Goal: Task Accomplishment & Management: Manage account settings

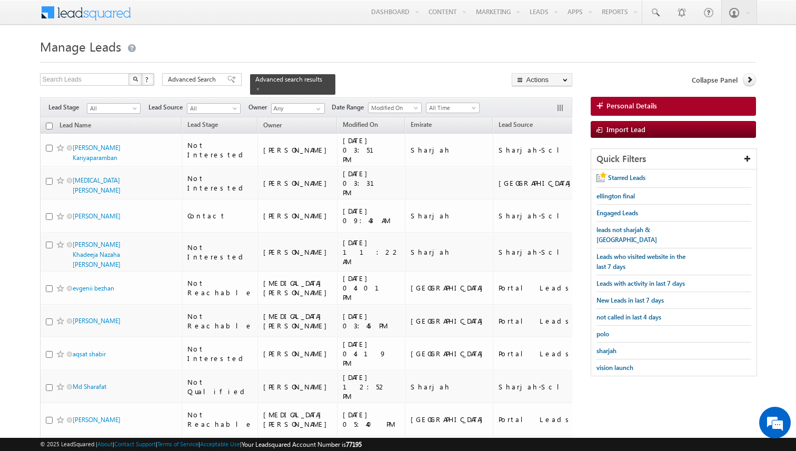
click at [23, 149] on body "Menu Kunal Sehrawat kunal .sehr awat@ indgl obal. ae obal." at bounding box center [398, 313] width 796 height 626
click at [18, 200] on body "Menu Kunal Sehrawat kunal .sehr awat@ indgl obal. ae obal." at bounding box center [398, 313] width 796 height 626
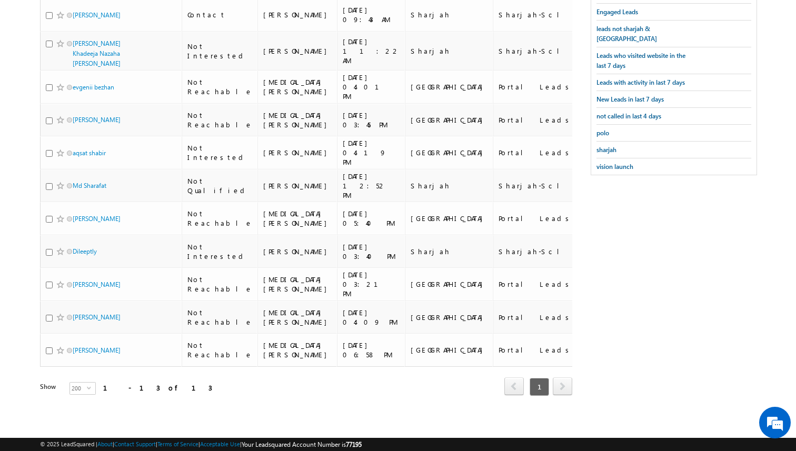
scroll to position [53, 0]
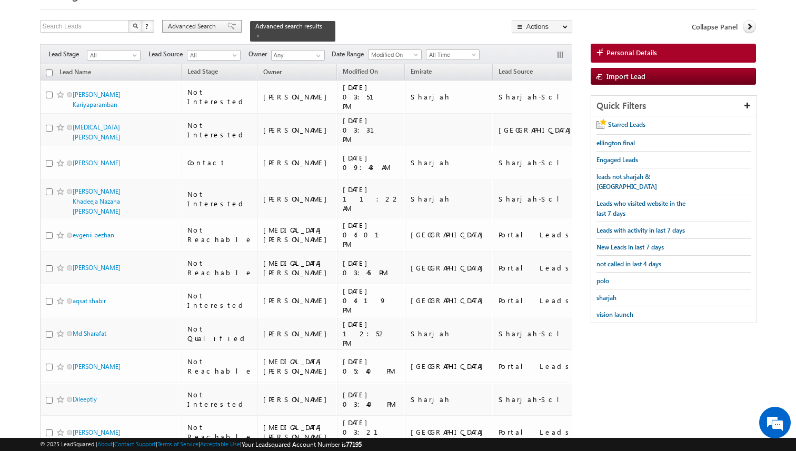
click at [206, 27] on span "Advanced Search" at bounding box center [193, 26] width 51 height 9
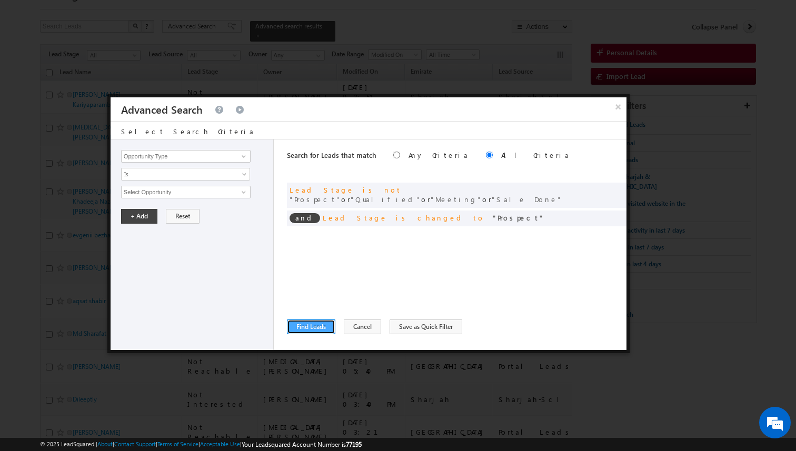
click at [309, 325] on button "Find Leads" at bounding box center [311, 326] width 48 height 15
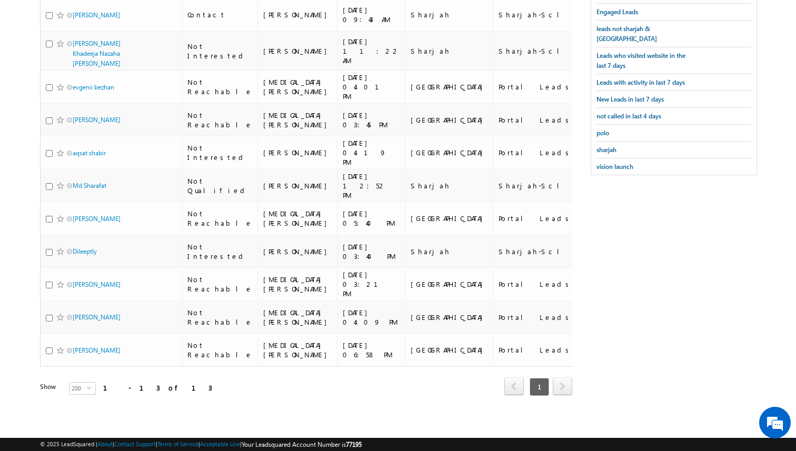
scroll to position [0, 0]
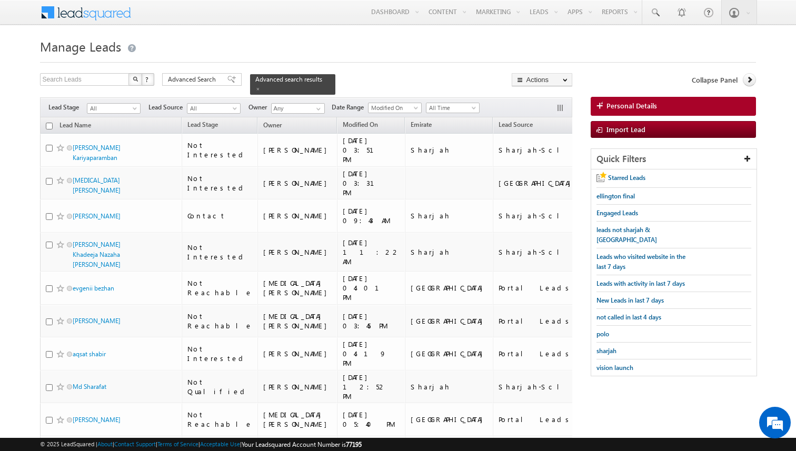
click at [49, 127] on input "checkbox" at bounding box center [49, 126] width 7 height 7
checkbox input "true"
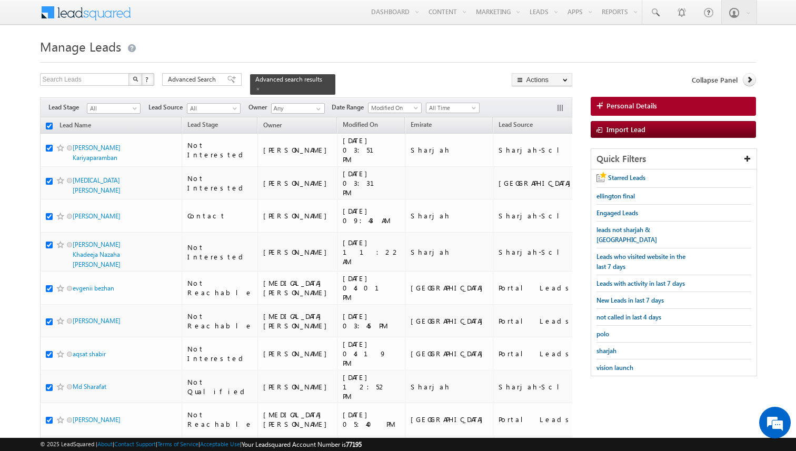
checkbox input "true"
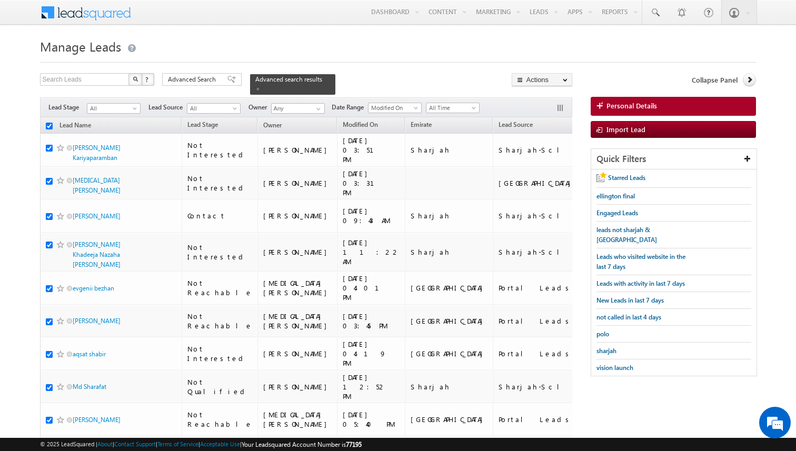
checkbox input "true"
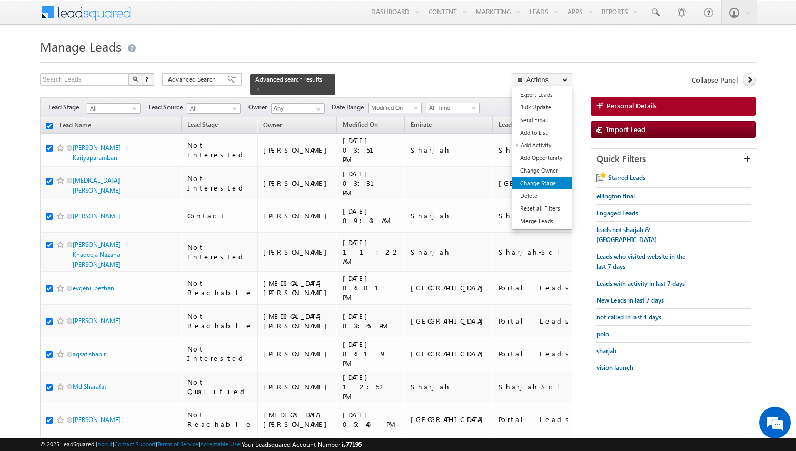
click at [551, 182] on link "Change Stage" at bounding box center [541, 183] width 59 height 13
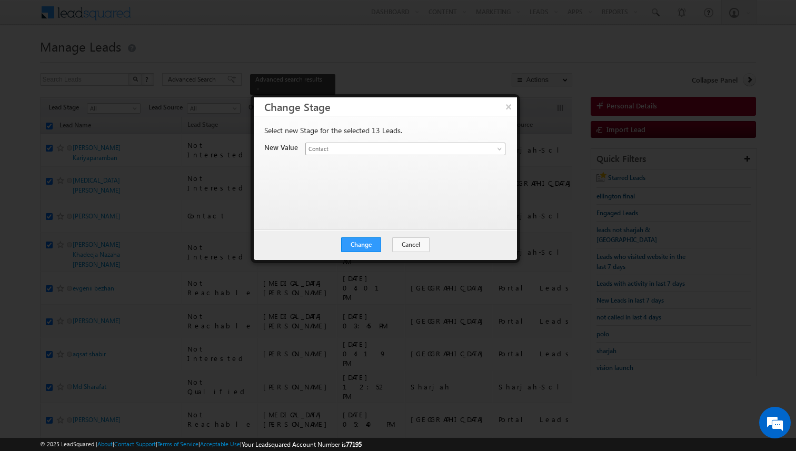
click at [358, 146] on span "Contact" at bounding box center [393, 148] width 174 height 9
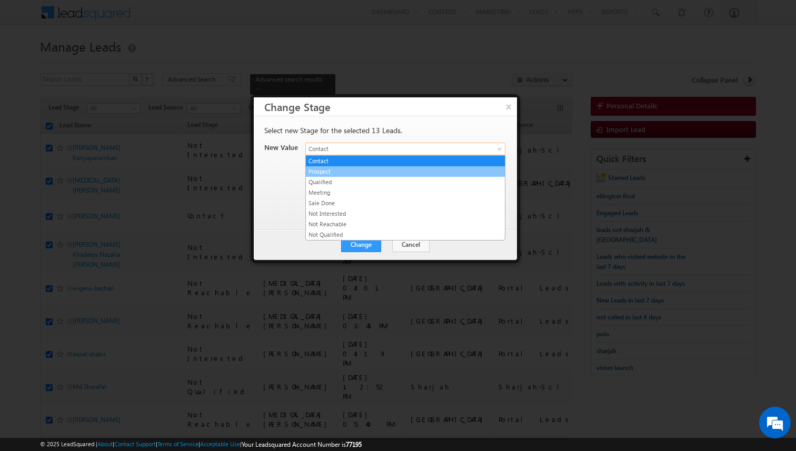
click at [346, 169] on link "Prospect" at bounding box center [405, 171] width 199 height 9
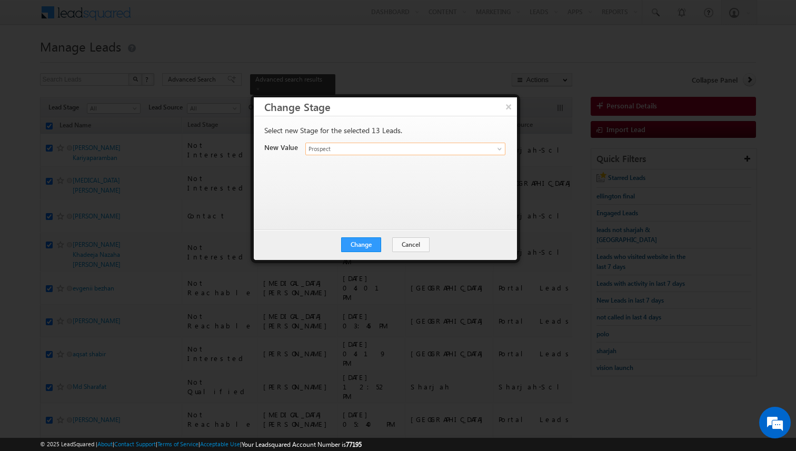
click at [371, 252] on div "Change Cancel Close" at bounding box center [385, 244] width 263 height 31
click at [371, 249] on button "Change" at bounding box center [361, 244] width 40 height 15
click at [385, 246] on button "Close" at bounding box center [387, 244] width 34 height 15
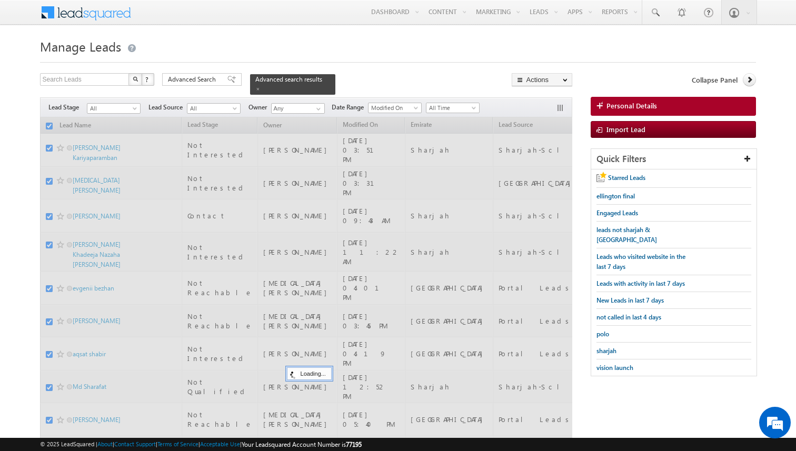
checkbox input "false"
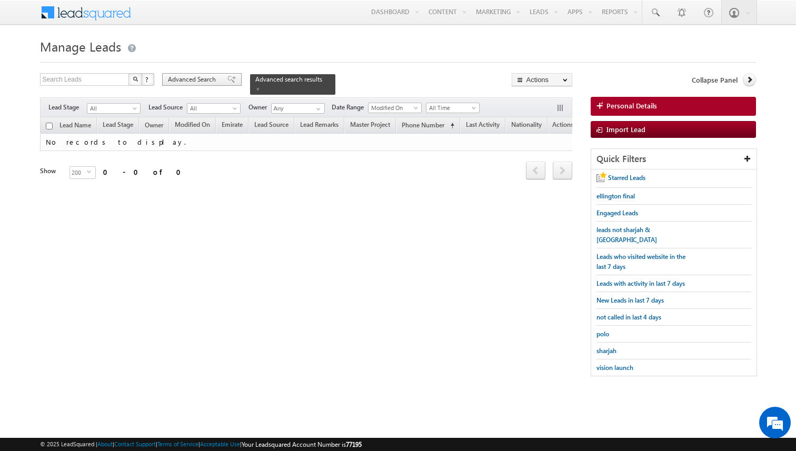
click at [184, 86] on div "Advanced Search" at bounding box center [201, 79] width 79 height 13
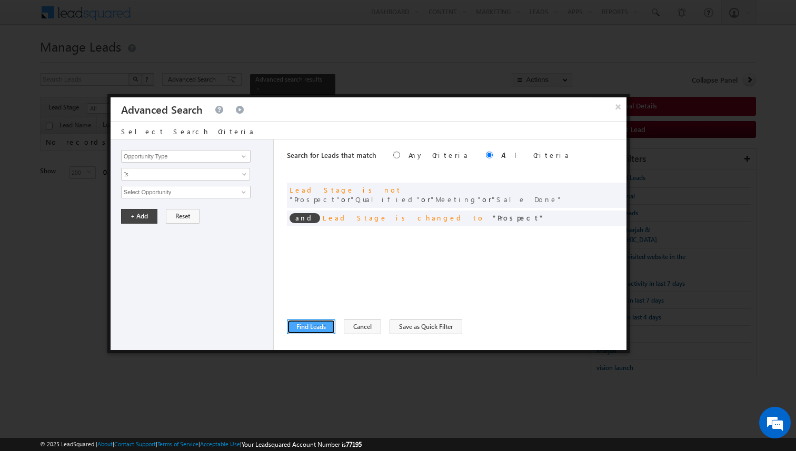
click at [309, 327] on button "Find Leads" at bounding box center [311, 326] width 48 height 15
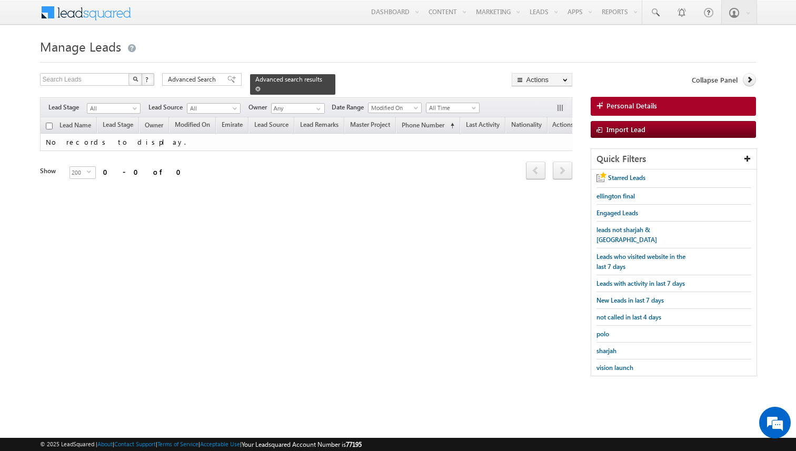
click at [255, 88] on span at bounding box center [257, 88] width 5 height 5
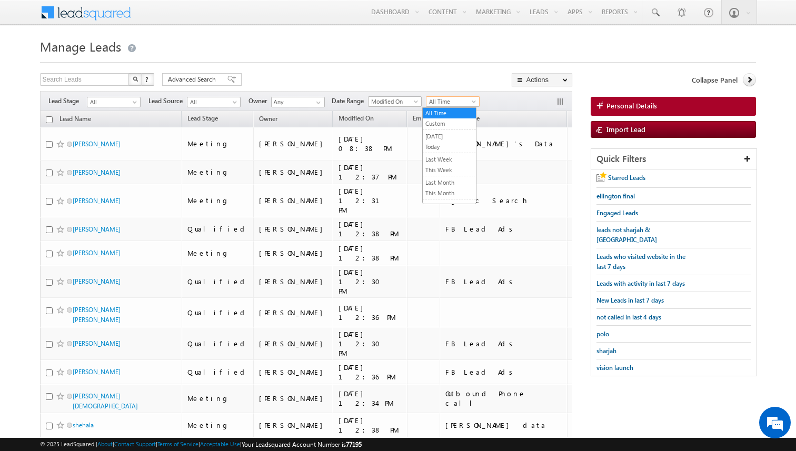
click at [454, 99] on span "All Time" at bounding box center [451, 101] width 50 height 9
click at [435, 143] on link "Today" at bounding box center [449, 146] width 53 height 9
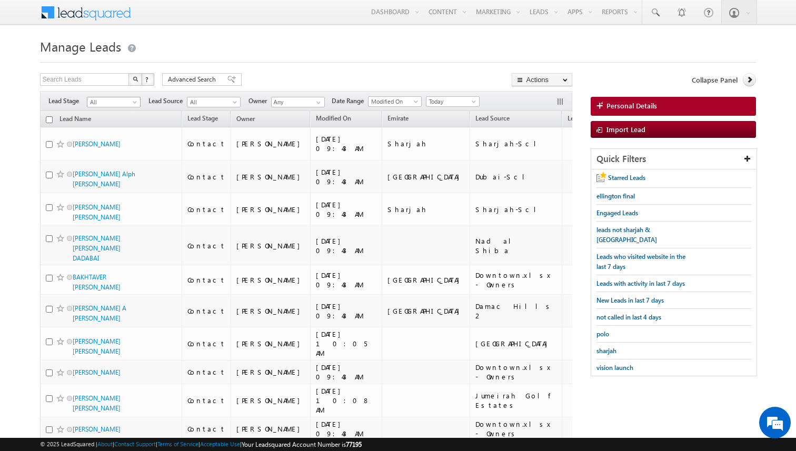
click at [136, 101] on span at bounding box center [136, 104] width 8 height 8
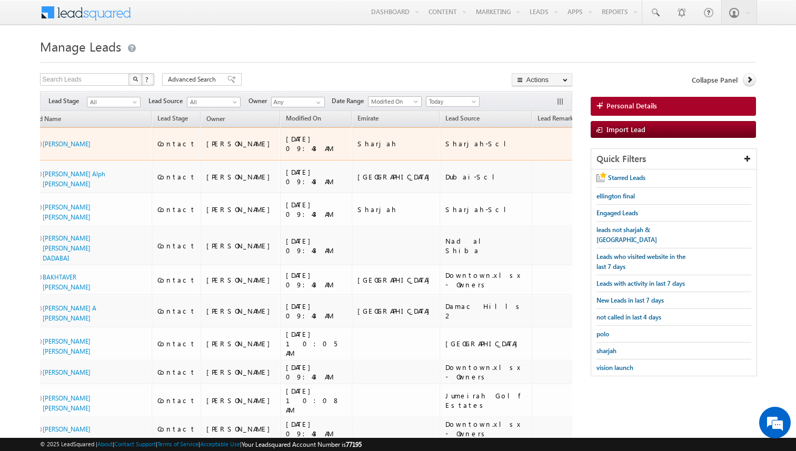
scroll to position [0, 25]
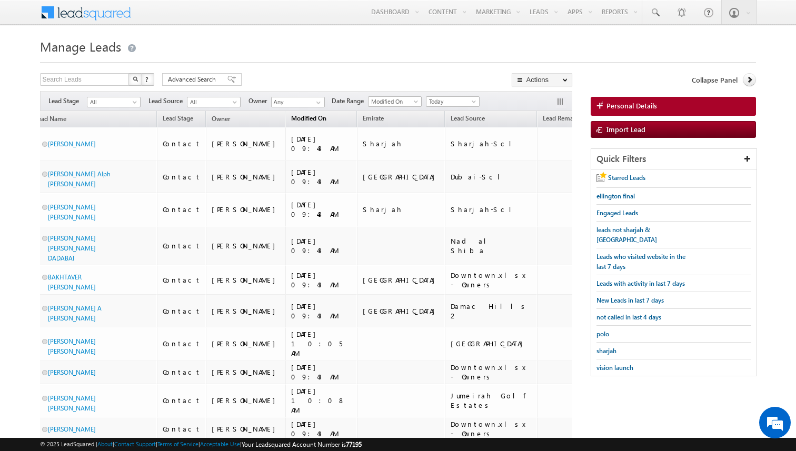
click at [291, 122] on span "Modified On" at bounding box center [308, 118] width 35 height 8
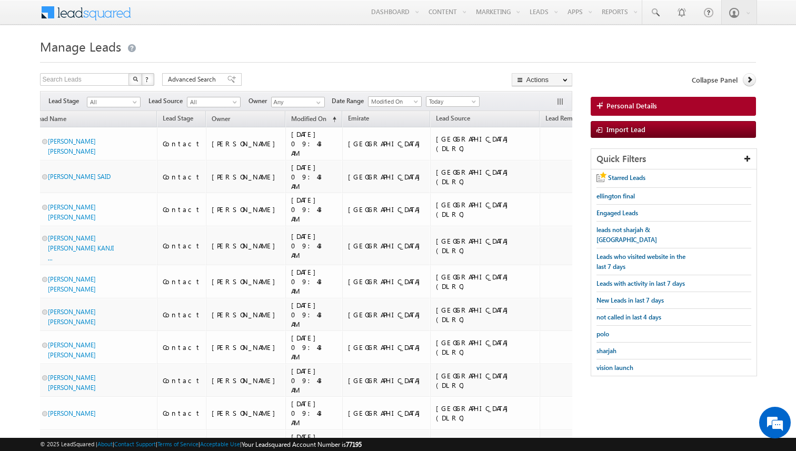
click at [291, 119] on span "Modified On" at bounding box center [308, 119] width 35 height 8
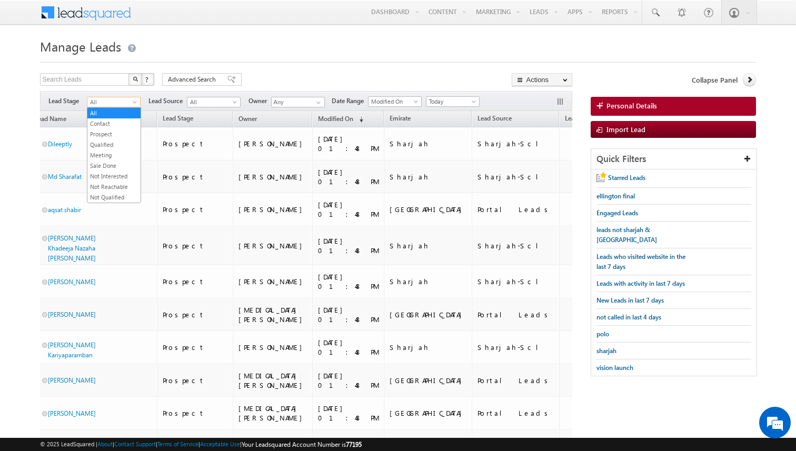
click at [132, 104] on span at bounding box center [136, 104] width 8 height 8
click at [116, 130] on link "Prospect" at bounding box center [113, 133] width 53 height 9
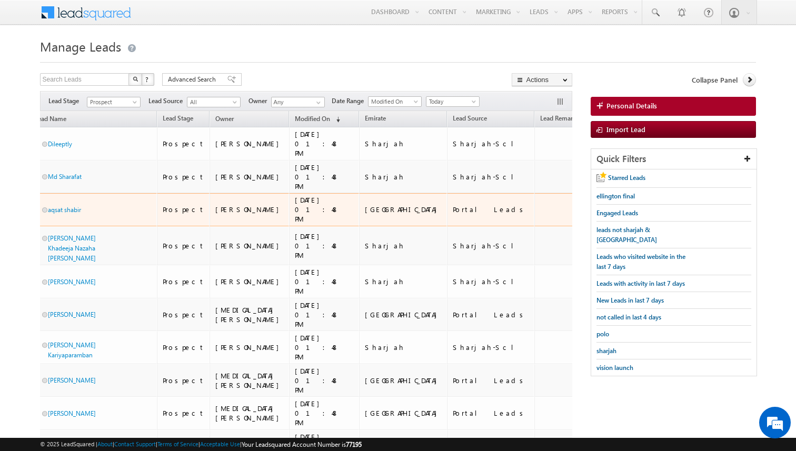
scroll to position [0, 0]
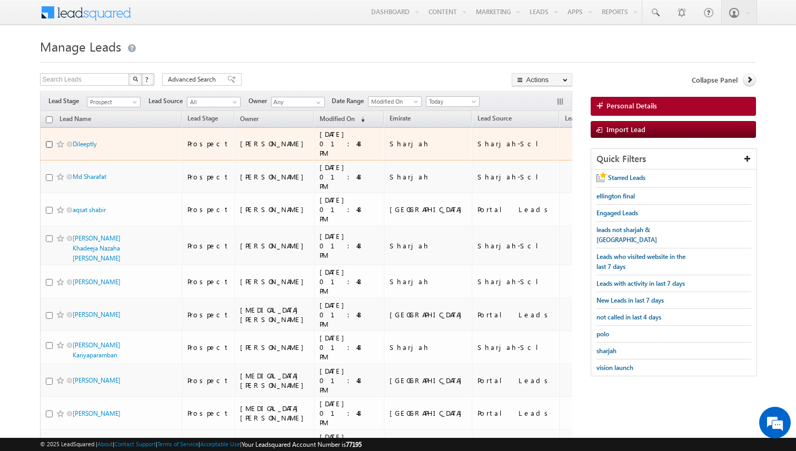
click at [50, 143] on input "checkbox" at bounding box center [49, 144] width 7 height 7
checkbox input "true"
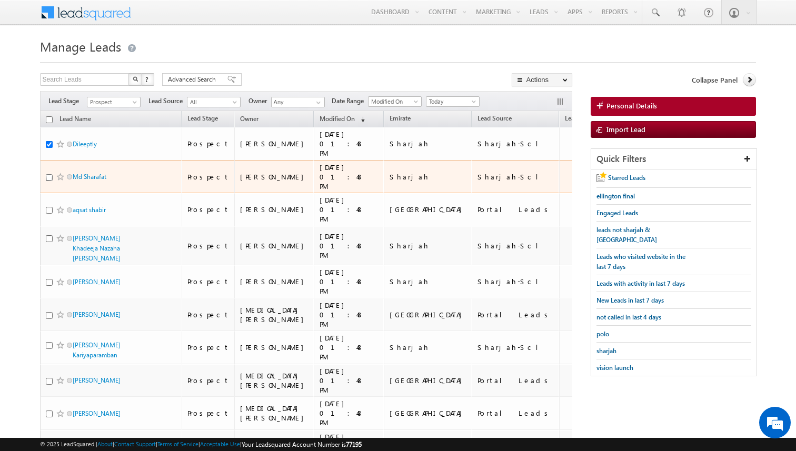
click at [48, 176] on input "checkbox" at bounding box center [49, 177] width 7 height 7
checkbox input "true"
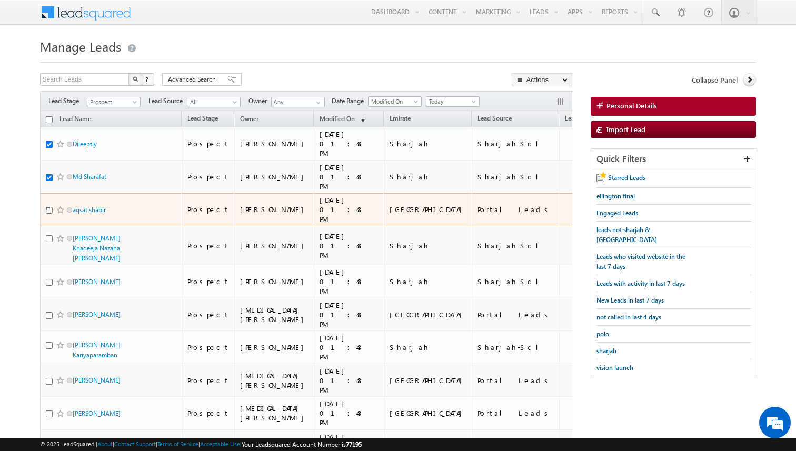
click at [48, 210] on input "checkbox" at bounding box center [49, 210] width 7 height 7
checkbox input "true"
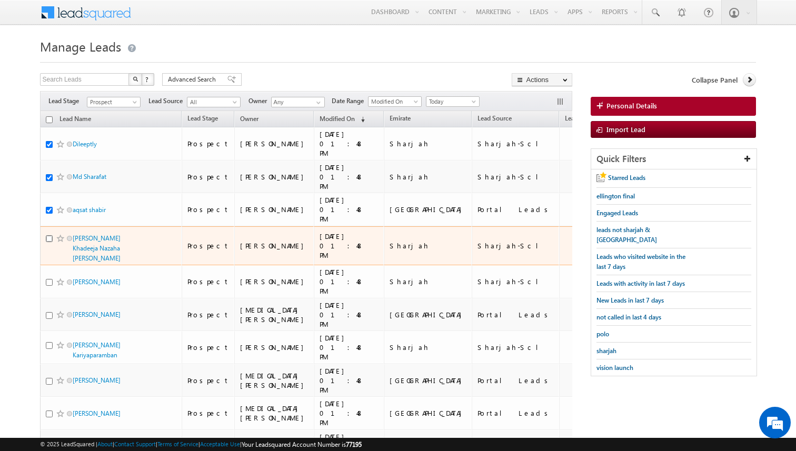
click at [49, 242] on input "checkbox" at bounding box center [49, 238] width 7 height 7
checkbox input "true"
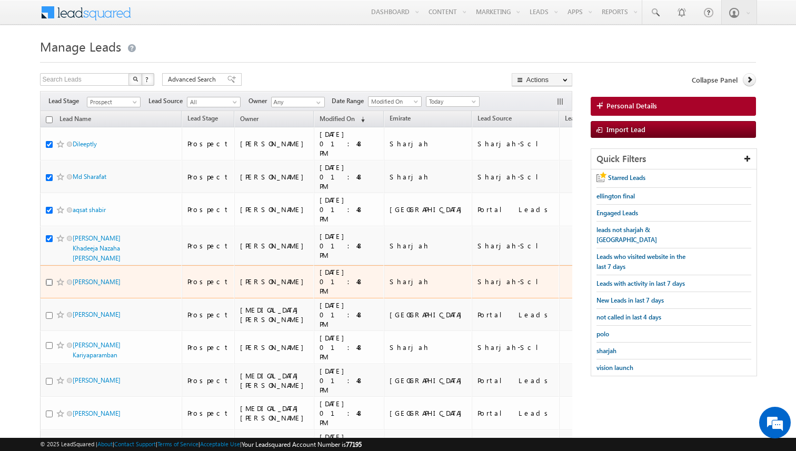
click at [47, 279] on input "checkbox" at bounding box center [49, 282] width 7 height 7
checkbox input "true"
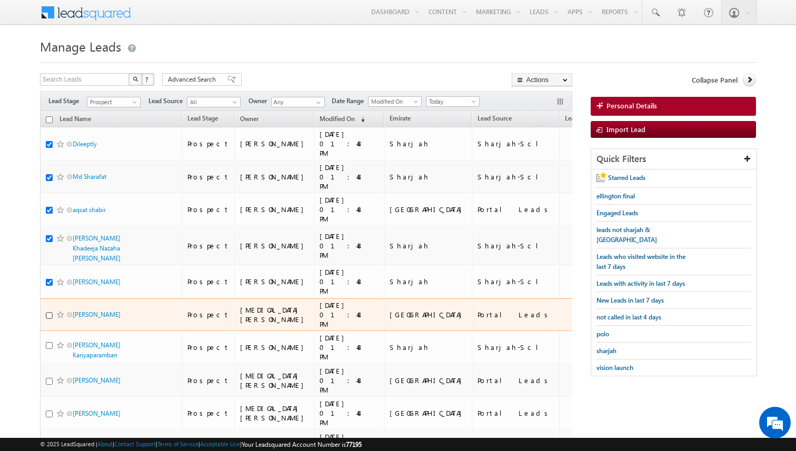
click at [48, 312] on input "checkbox" at bounding box center [49, 315] width 7 height 7
checkbox input "true"
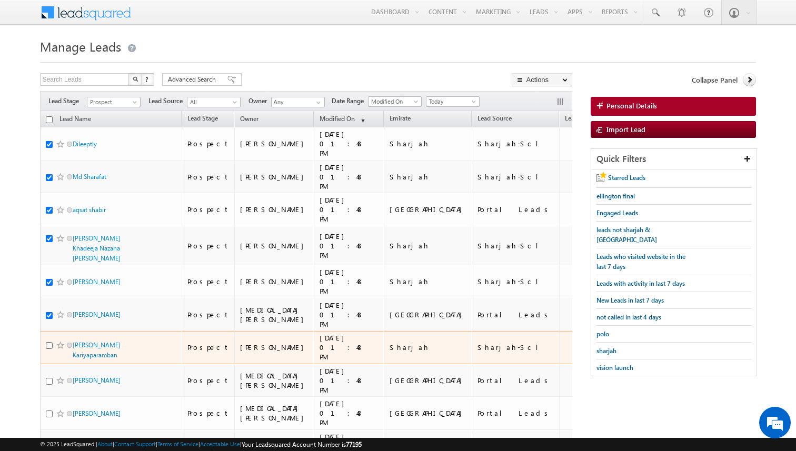
click at [49, 342] on input "checkbox" at bounding box center [49, 345] width 7 height 7
checkbox input "true"
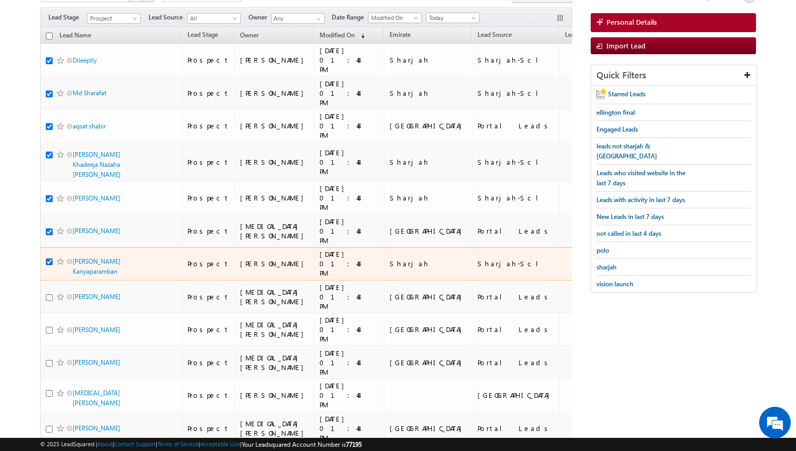
scroll to position [86, 0]
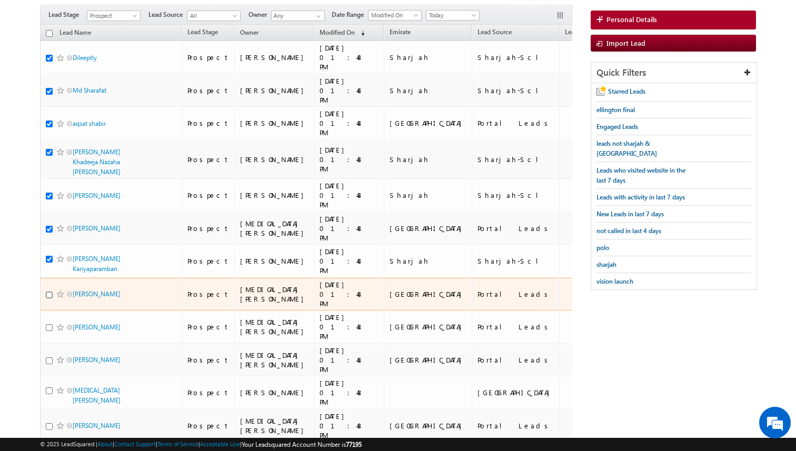
click at [51, 292] on input "checkbox" at bounding box center [49, 295] width 7 height 7
checkbox input "true"
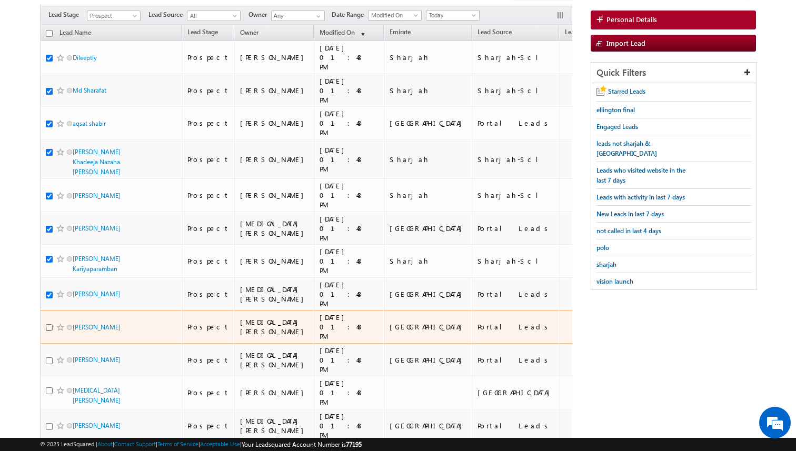
click at [49, 331] on input "checkbox" at bounding box center [49, 327] width 7 height 7
checkbox input "true"
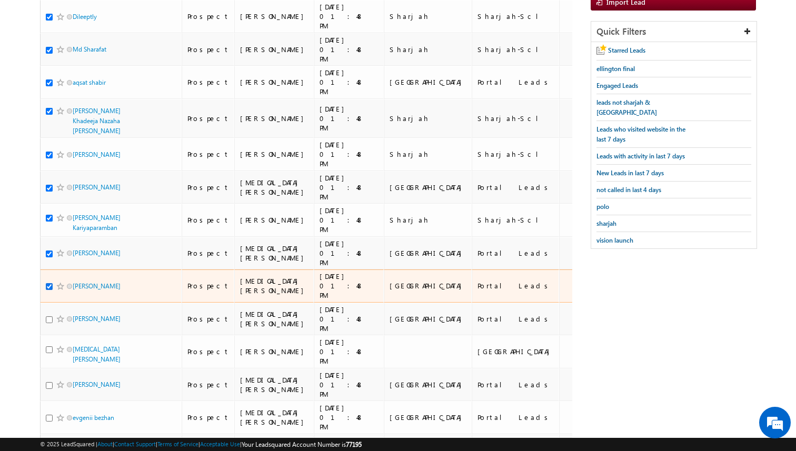
scroll to position [129, 0]
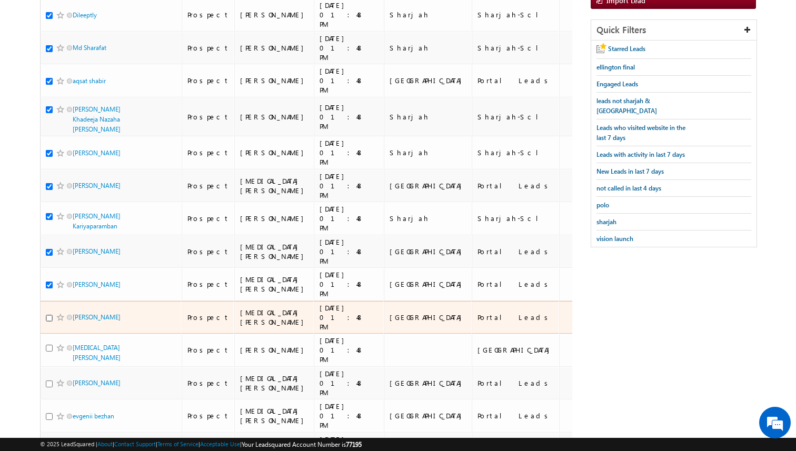
click at [48, 321] on input "checkbox" at bounding box center [49, 318] width 7 height 7
checkbox input "true"
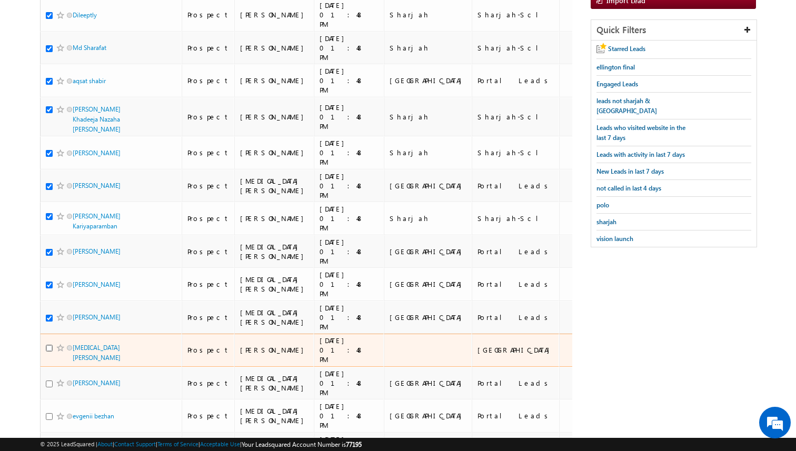
click at [51, 351] on input "checkbox" at bounding box center [49, 348] width 7 height 7
checkbox input "true"
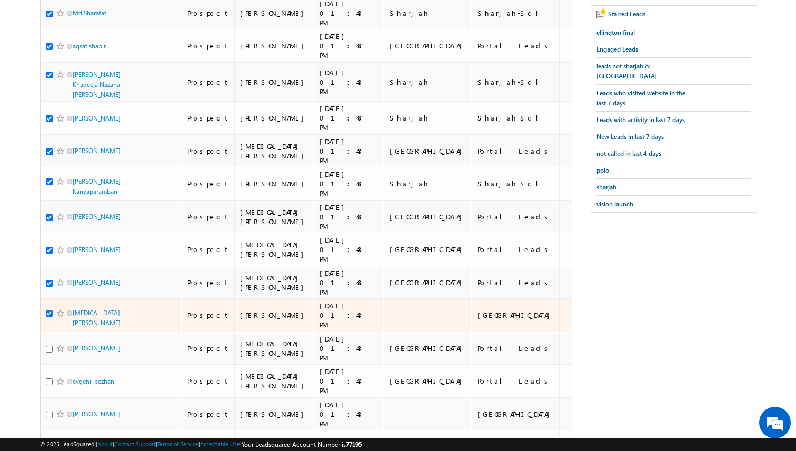
scroll to position [165, 0]
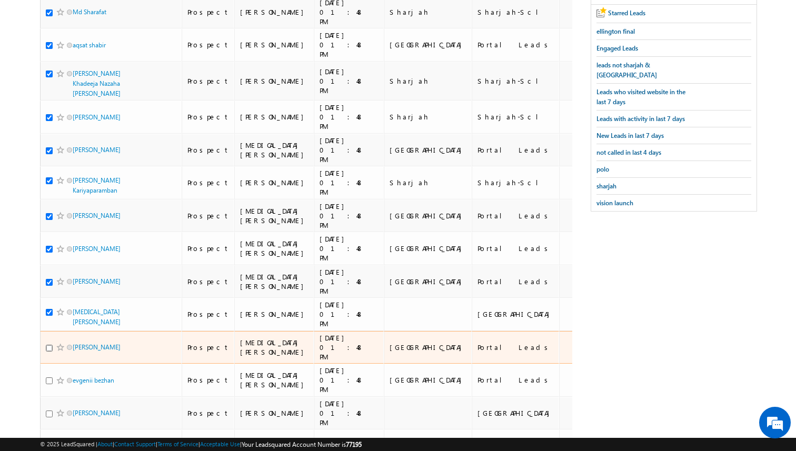
click at [49, 351] on input "checkbox" at bounding box center [49, 348] width 7 height 7
checkbox input "true"
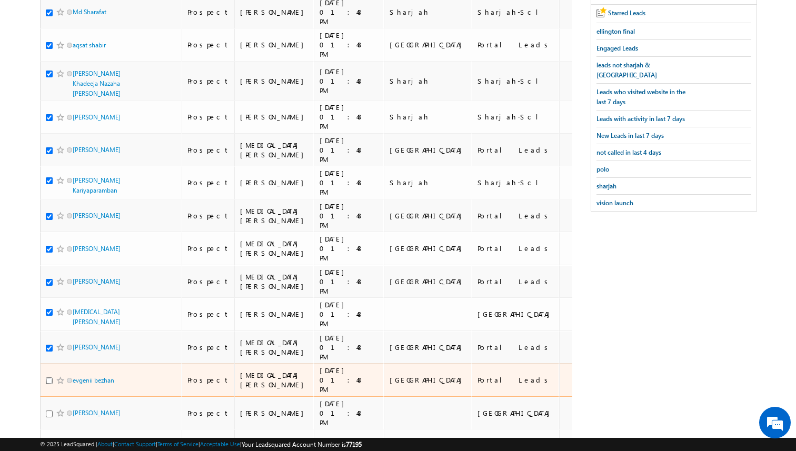
click at [51, 384] on input "checkbox" at bounding box center [49, 380] width 7 height 7
checkbox input "true"
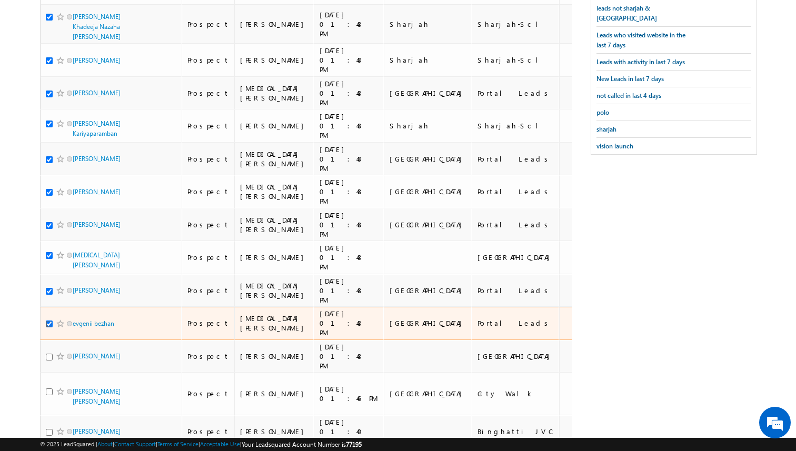
scroll to position [227, 0]
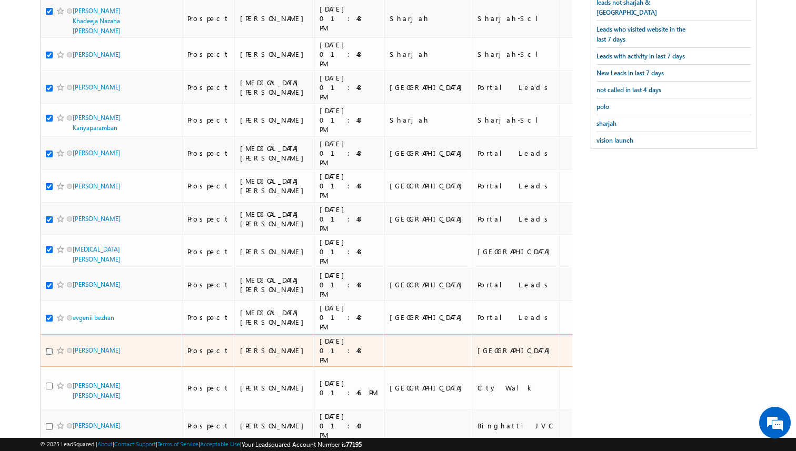
click at [48, 355] on input "checkbox" at bounding box center [49, 351] width 7 height 7
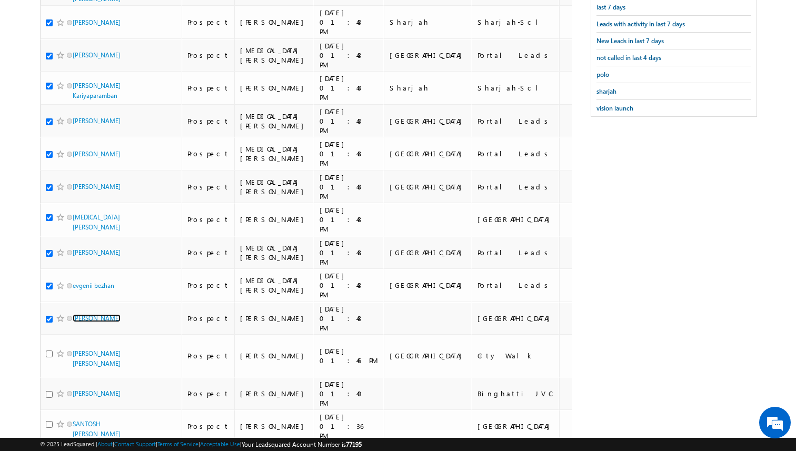
scroll to position [248, 0]
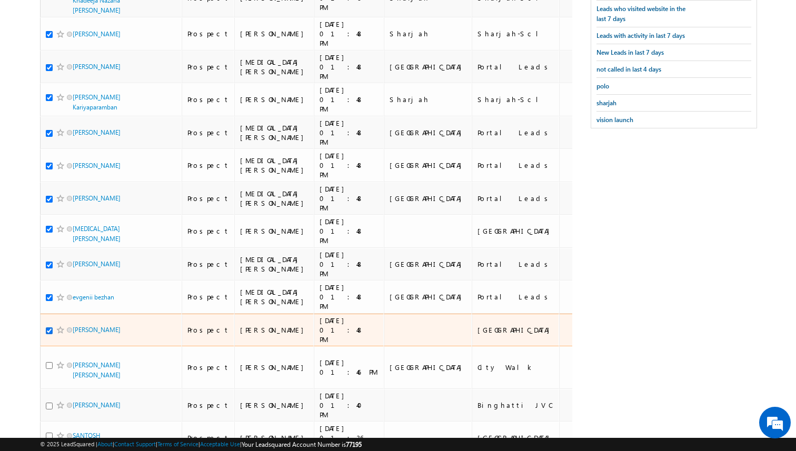
click at [49, 334] on input "checkbox" at bounding box center [49, 330] width 7 height 7
checkbox input "false"
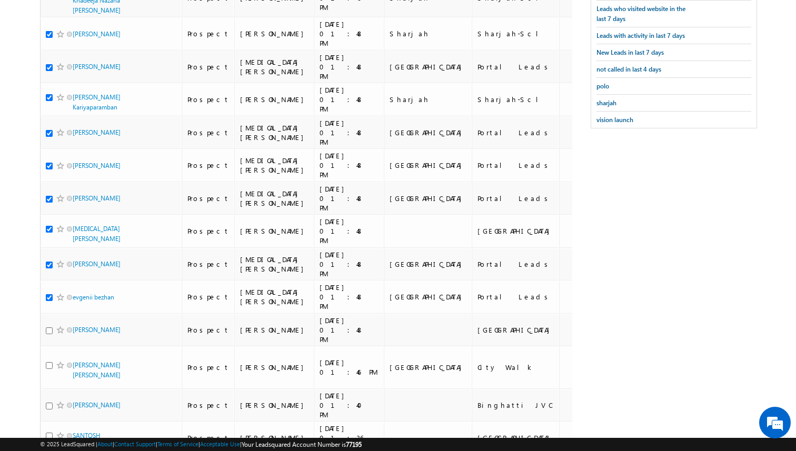
click at [26, 323] on body "Menu Kunal Sehrawat kunal .sehr awat@ indgl obal. ae obal." at bounding box center [398, 404] width 796 height 1305
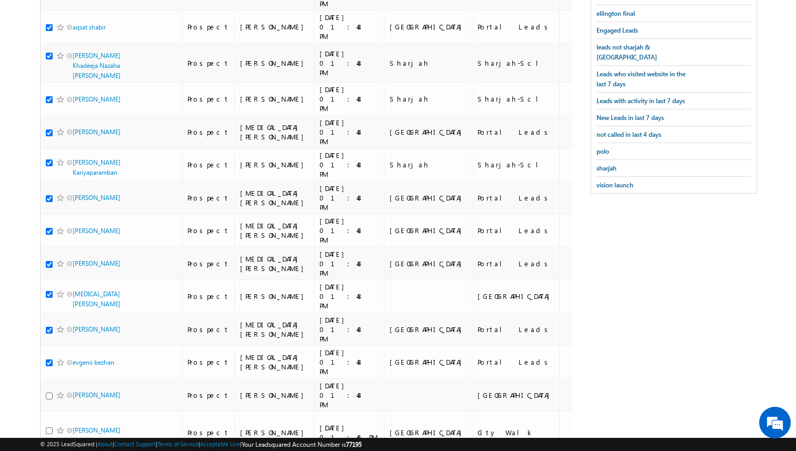
scroll to position [181, 0]
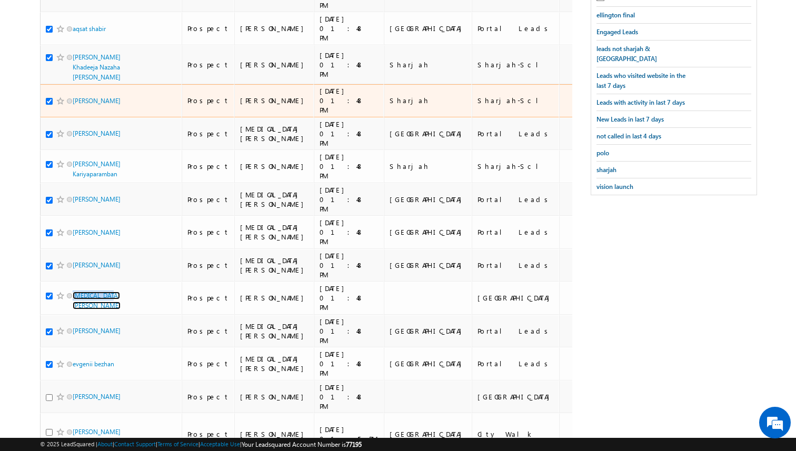
scroll to position [0, 0]
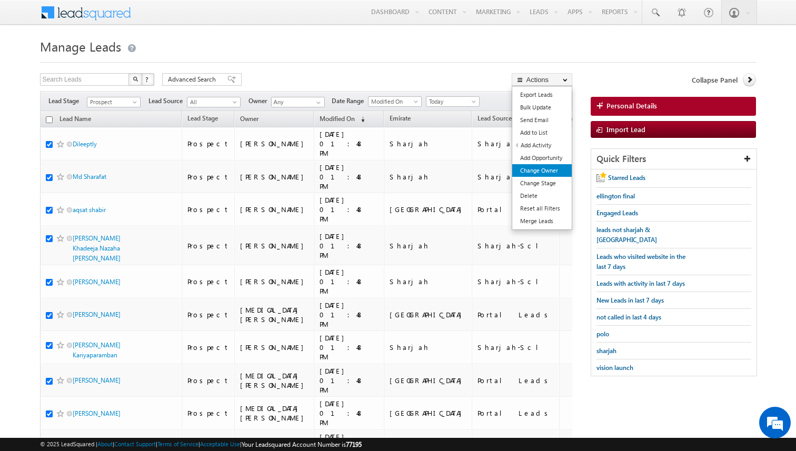
click at [548, 170] on link "Change Owner" at bounding box center [541, 170] width 59 height 13
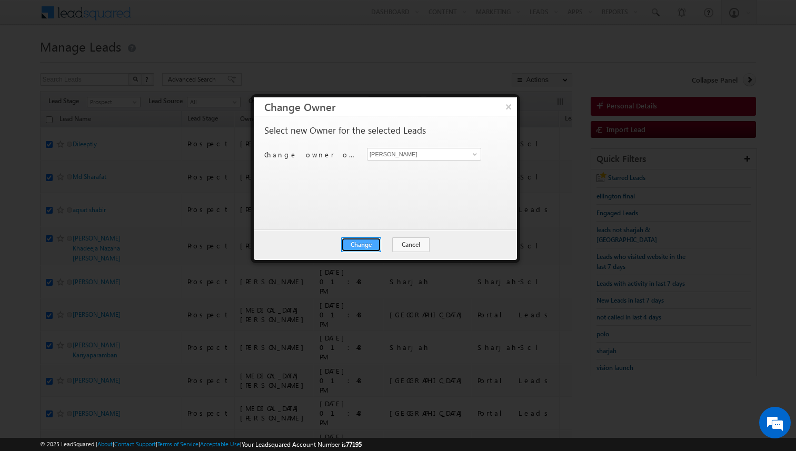
click at [364, 245] on button "Change" at bounding box center [361, 244] width 40 height 15
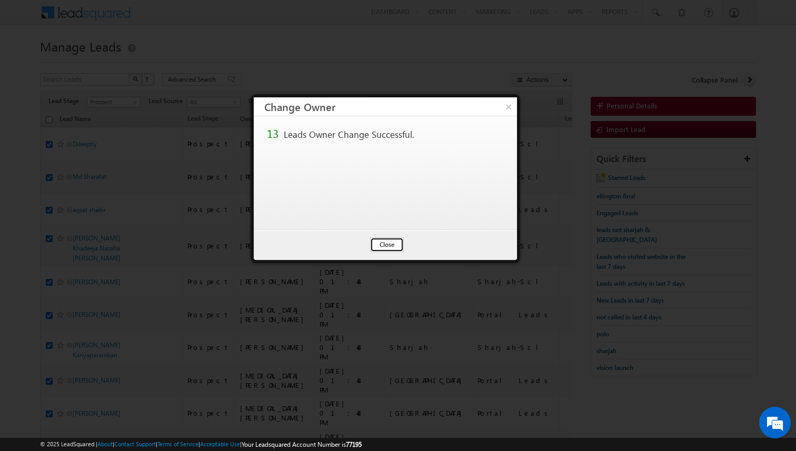
click at [382, 243] on button "Close" at bounding box center [387, 244] width 34 height 15
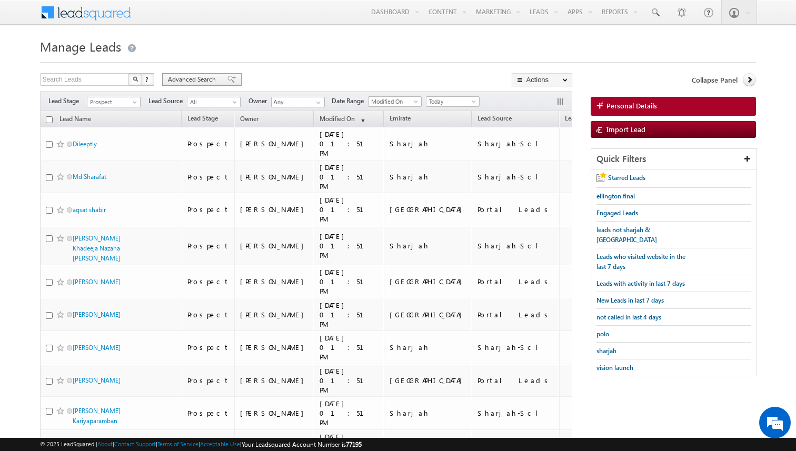
click at [213, 81] on span "Advanced Search" at bounding box center [193, 79] width 51 height 9
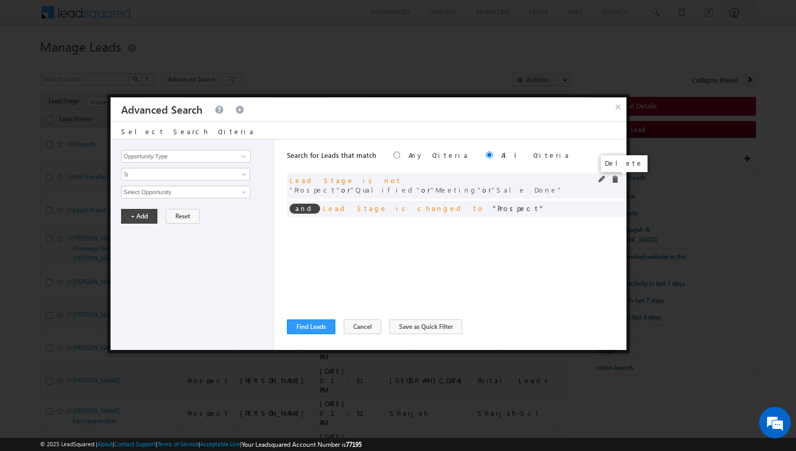
click at [615, 177] on span at bounding box center [614, 179] width 7 height 7
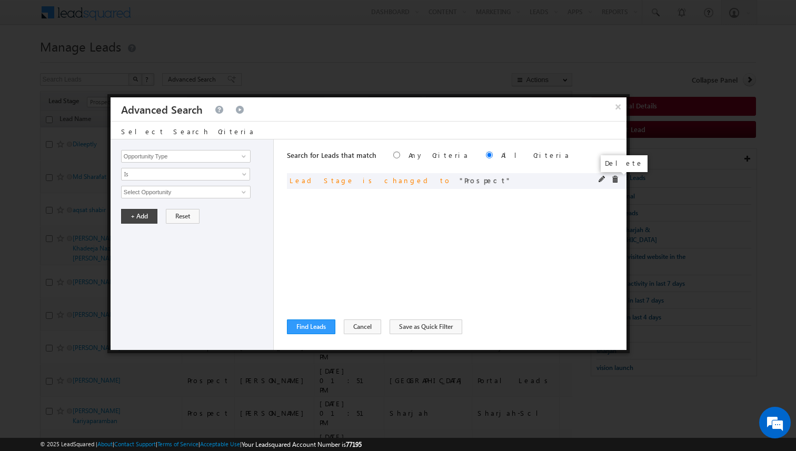
click at [615, 177] on span at bounding box center [614, 179] width 7 height 7
click at [534, 242] on div "Search for Leads that match Any Criteria All Criteria Note that the current tri…" at bounding box center [456, 244] width 339 height 210
click at [364, 328] on button "Cancel" at bounding box center [362, 326] width 37 height 15
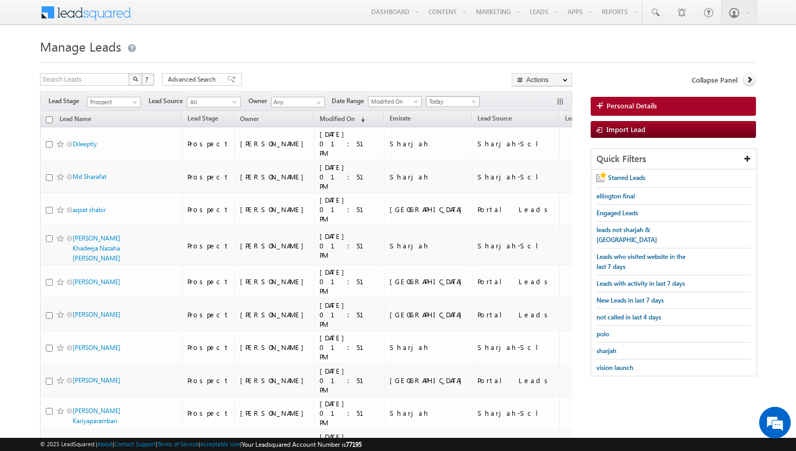
click at [435, 99] on span "Today" at bounding box center [451, 101] width 50 height 9
click at [434, 111] on link "All Time" at bounding box center [449, 112] width 53 height 9
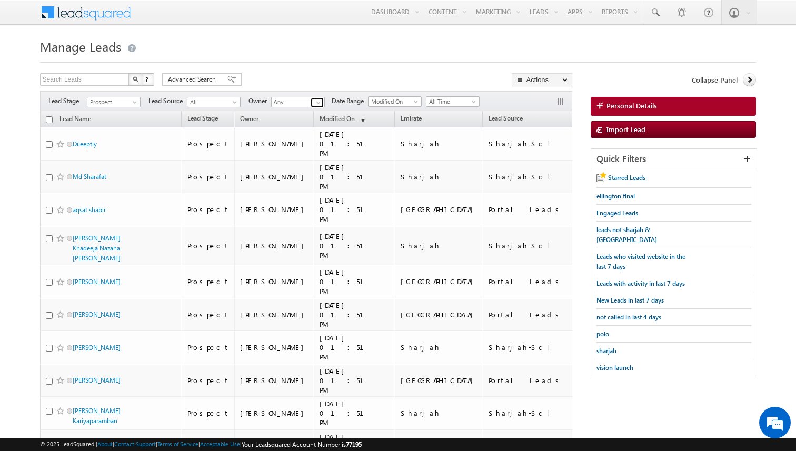
click at [318, 102] on span at bounding box center [318, 102] width 8 height 8
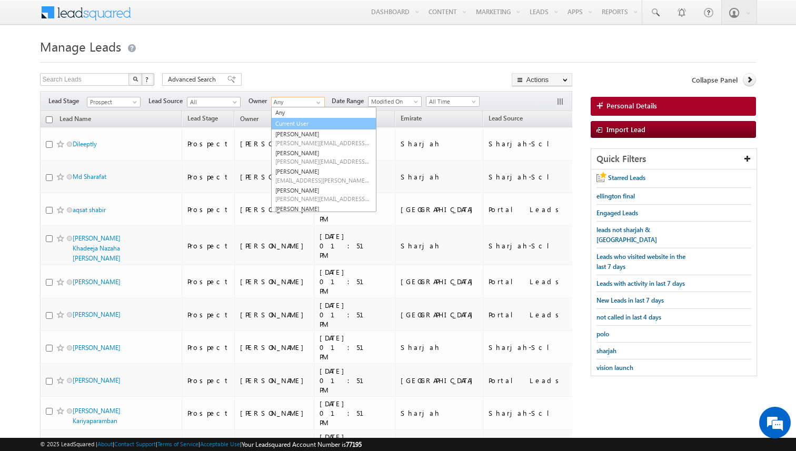
click at [294, 122] on link "Current User" at bounding box center [323, 124] width 105 height 12
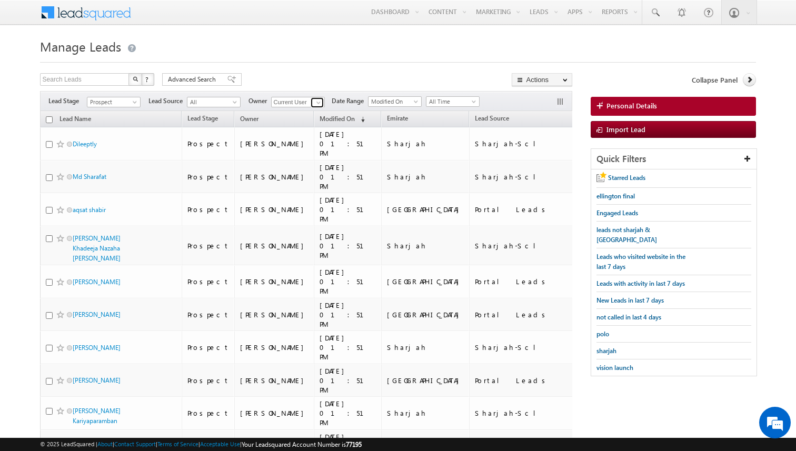
click at [318, 104] on span at bounding box center [318, 102] width 8 height 8
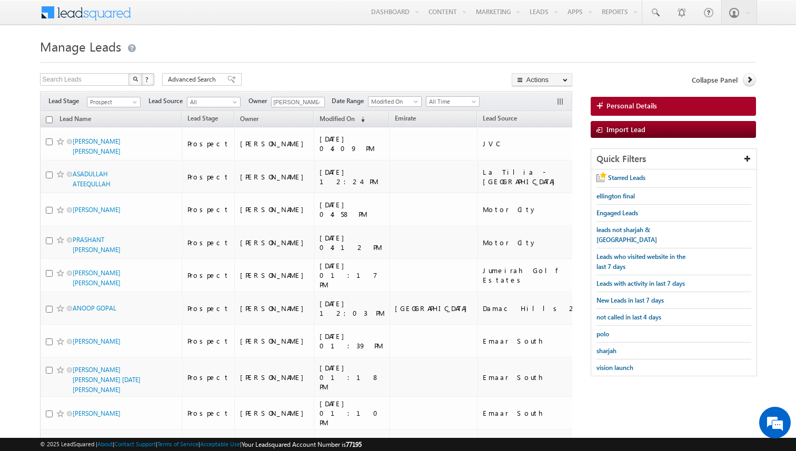
click at [200, 76] on span "Advanced Search" at bounding box center [193, 79] width 51 height 9
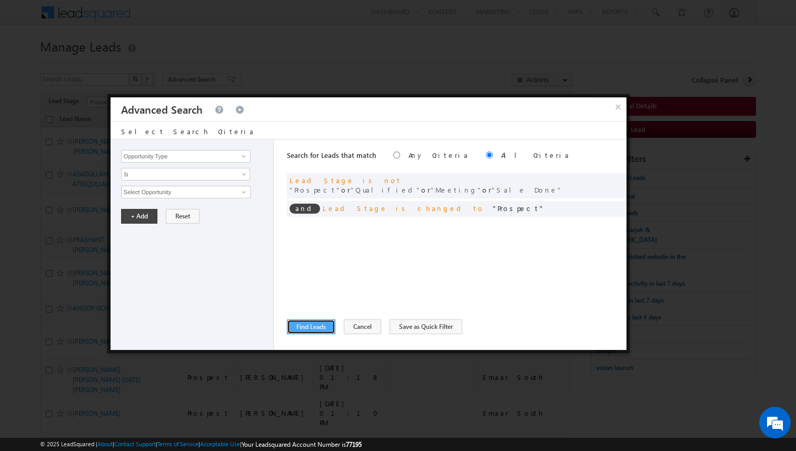
click at [323, 323] on button "Find Leads" at bounding box center [311, 326] width 48 height 15
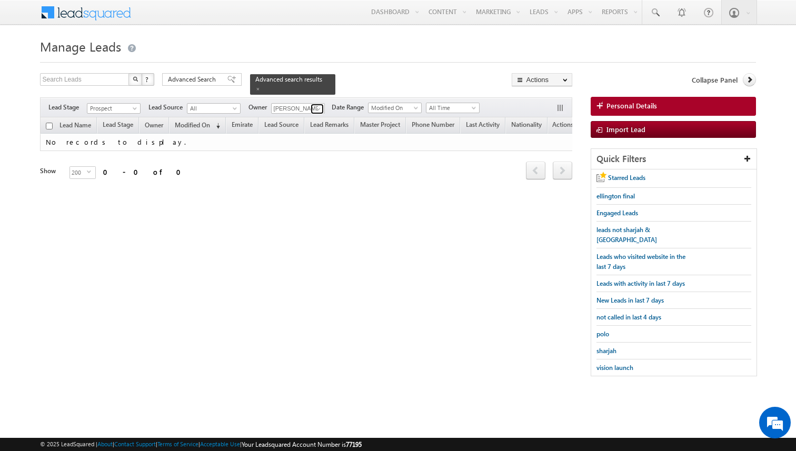
click at [318, 109] on span at bounding box center [318, 109] width 8 height 8
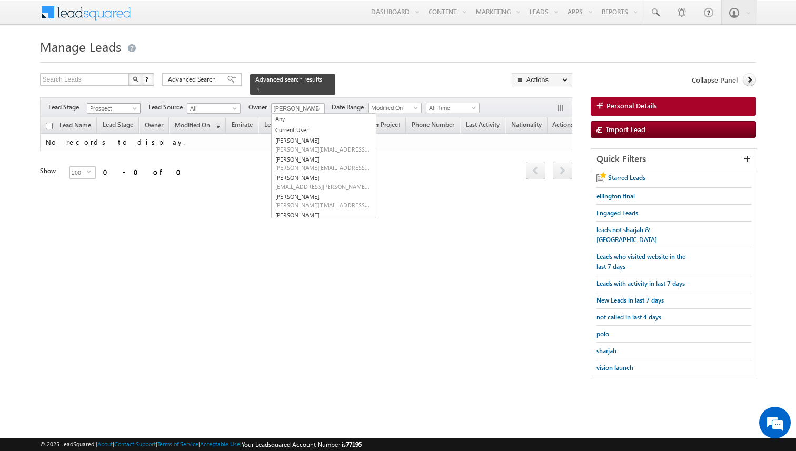
click at [136, 107] on span at bounding box center [136, 110] width 8 height 8
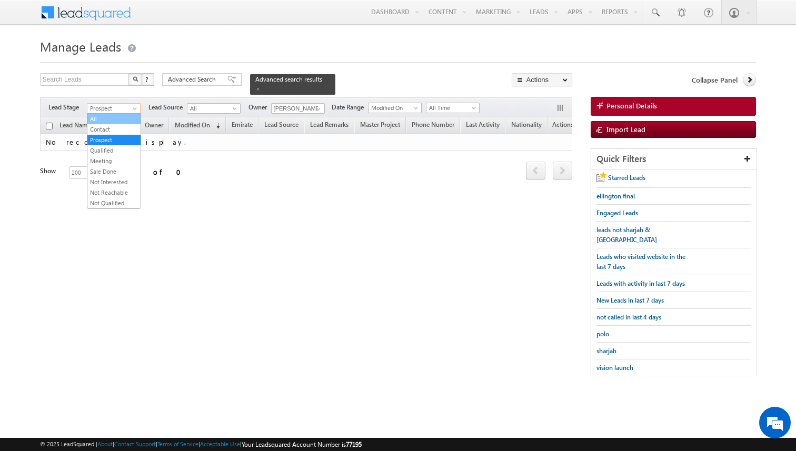
click at [122, 118] on link "All" at bounding box center [113, 118] width 53 height 9
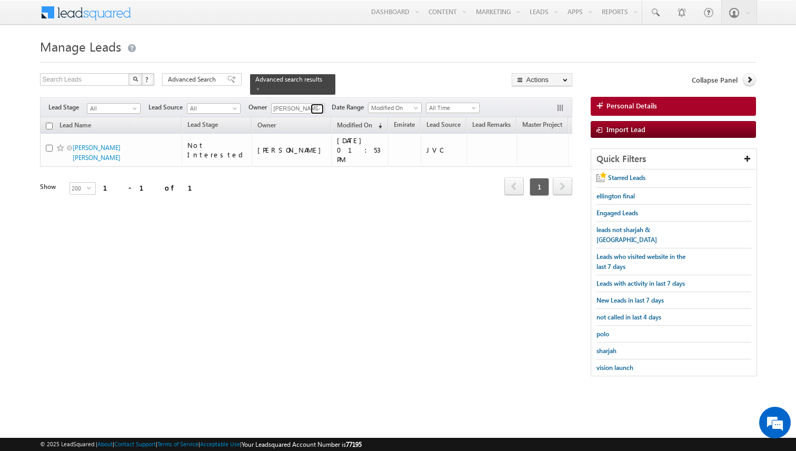
click at [315, 109] on span at bounding box center [318, 109] width 8 height 8
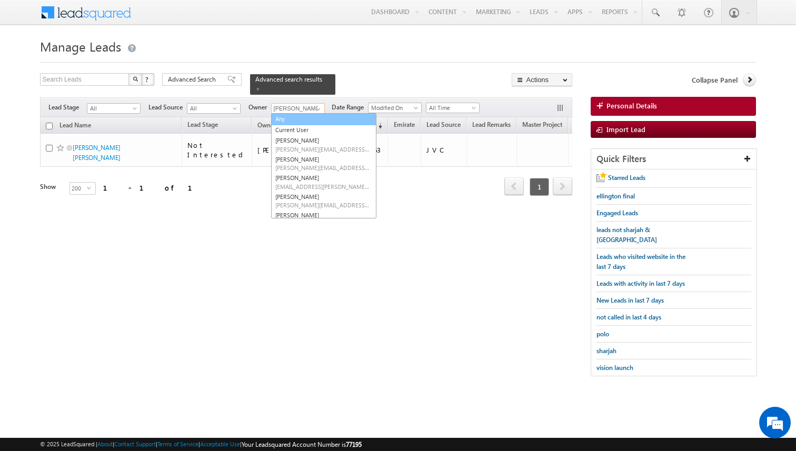
click at [285, 115] on link "Any" at bounding box center [323, 119] width 105 height 12
type input "Any"
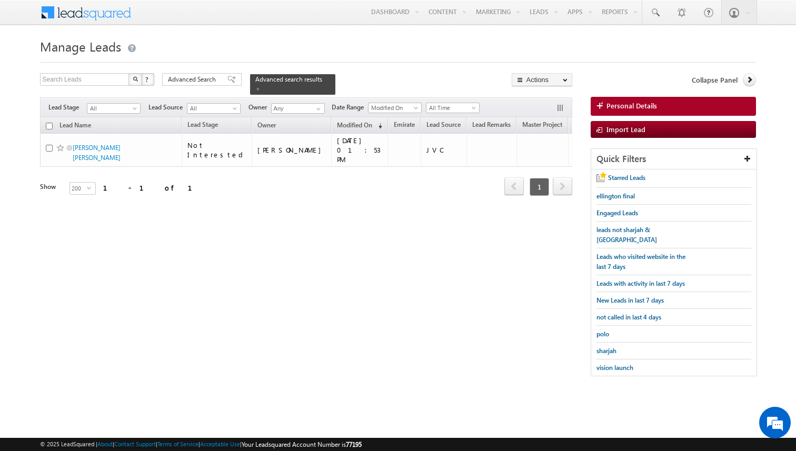
click at [19, 104] on body "Menu Kunal Sehrawat kunal .sehr awat@ indgl obal. ae obal." at bounding box center [398, 193] width 796 height 387
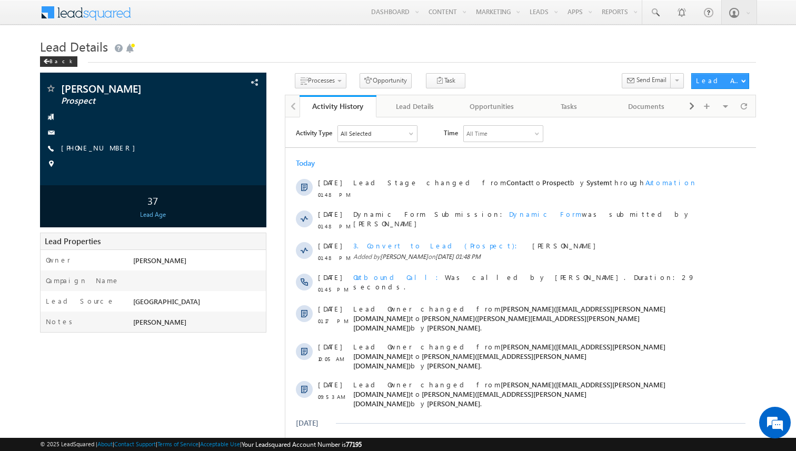
click at [274, 247] on div "[PERSON_NAME] Prospect" at bounding box center [398, 333] width 716 height 520
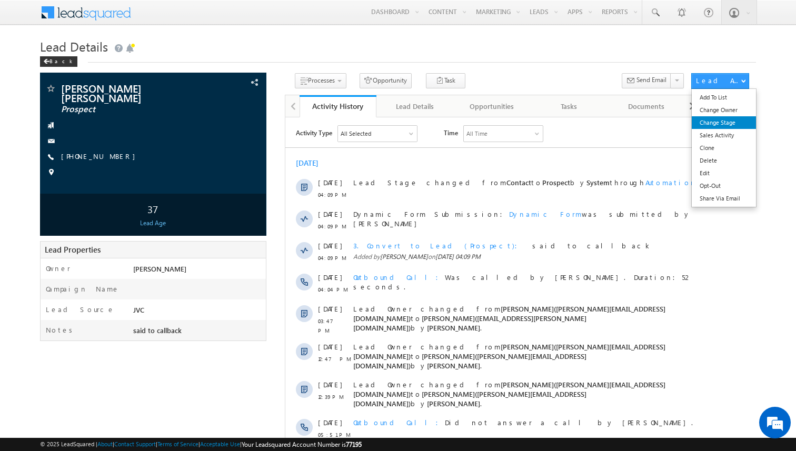
click at [717, 120] on link "Change Stage" at bounding box center [723, 122] width 64 height 13
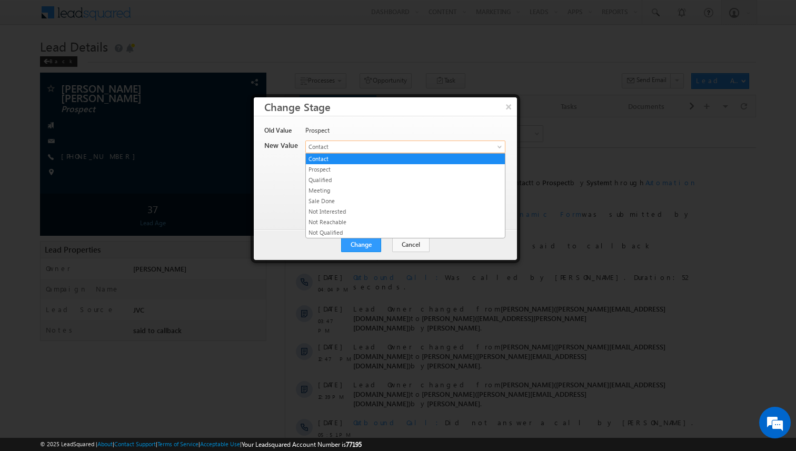
click at [346, 147] on span "Contact" at bounding box center [388, 146] width 164 height 9
click at [335, 168] on link "Prospect" at bounding box center [405, 169] width 199 height 9
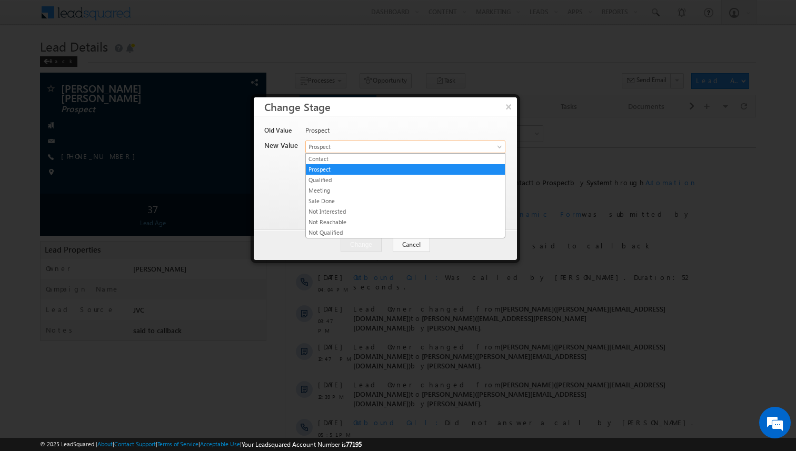
click at [337, 146] on span "Prospect" at bounding box center [388, 146] width 164 height 9
click at [328, 210] on link "Not Interested" at bounding box center [405, 211] width 199 height 9
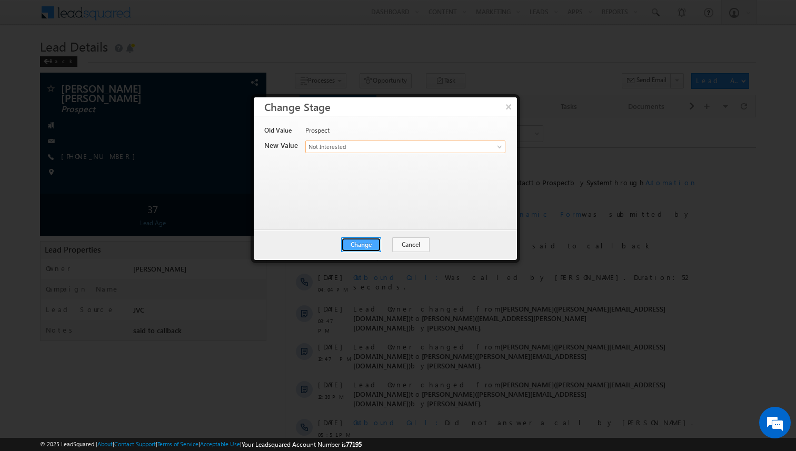
click at [371, 247] on button "Change" at bounding box center [361, 244] width 40 height 15
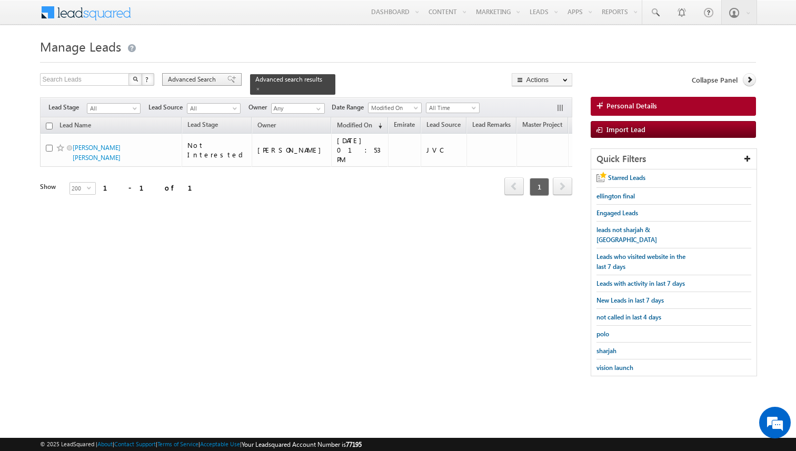
click at [187, 78] on span "Advanced Search" at bounding box center [193, 79] width 51 height 9
click at [199, 78] on span "Advanced Search" at bounding box center [193, 79] width 51 height 9
click at [198, 77] on span "Advanced Search" at bounding box center [193, 79] width 51 height 9
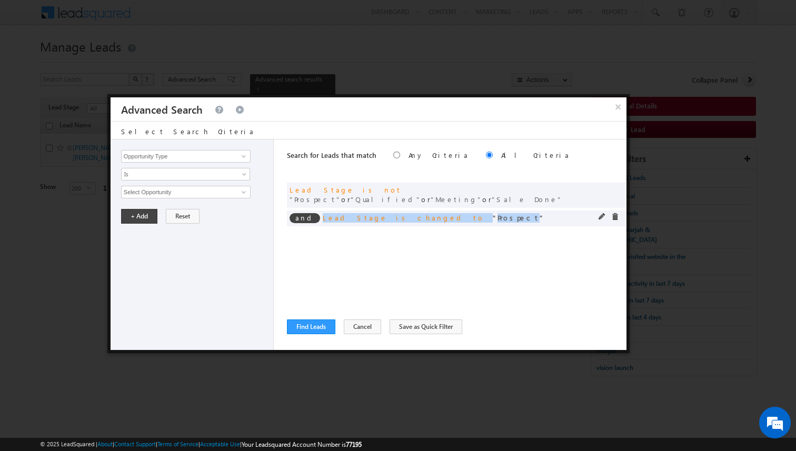
drag, startPoint x: 315, startPoint y: 209, endPoint x: 443, endPoint y: 208, distance: 127.3
click at [443, 210] on div "and Lead Stage is changed to Prospect" at bounding box center [456, 218] width 339 height 16
click at [423, 232] on div "Search for Leads that match Any Criteria All Criteria Note that the current tri…" at bounding box center [456, 244] width 339 height 210
click at [322, 328] on button "Find Leads" at bounding box center [311, 326] width 48 height 15
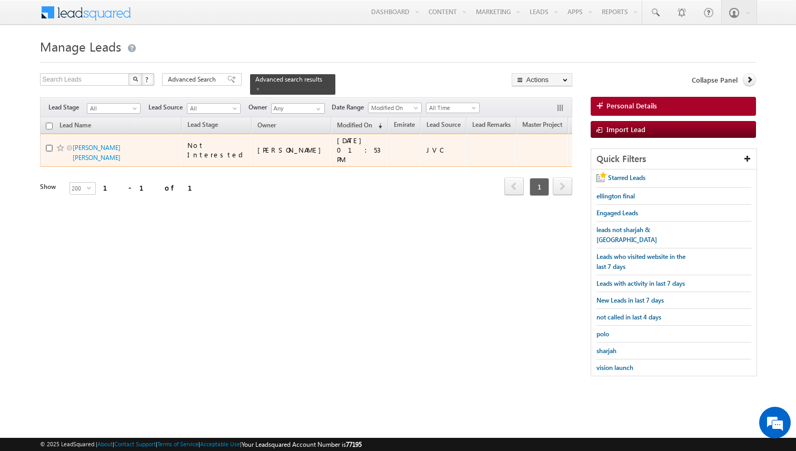
click at [48, 148] on input "checkbox" at bounding box center [49, 148] width 7 height 7
checkbox input "true"
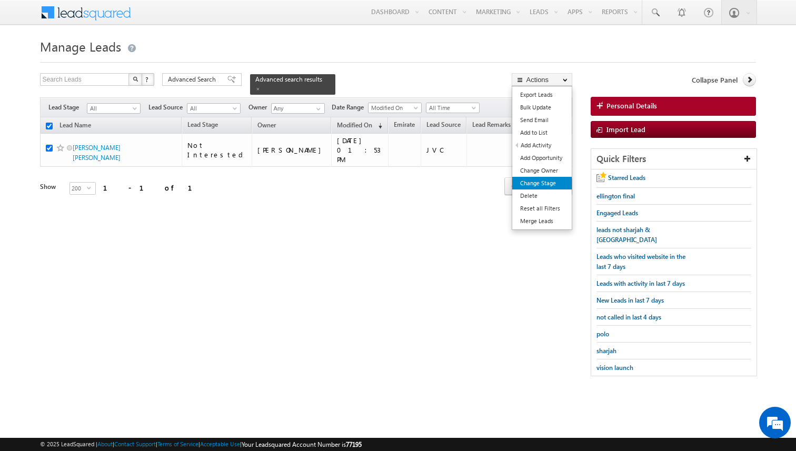
click at [551, 182] on link "Change Stage" at bounding box center [541, 183] width 59 height 13
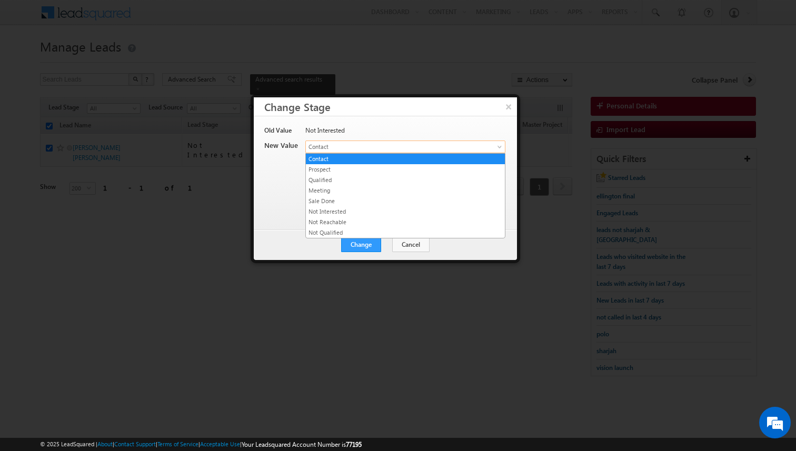
click at [374, 147] on span "Contact" at bounding box center [393, 146] width 174 height 9
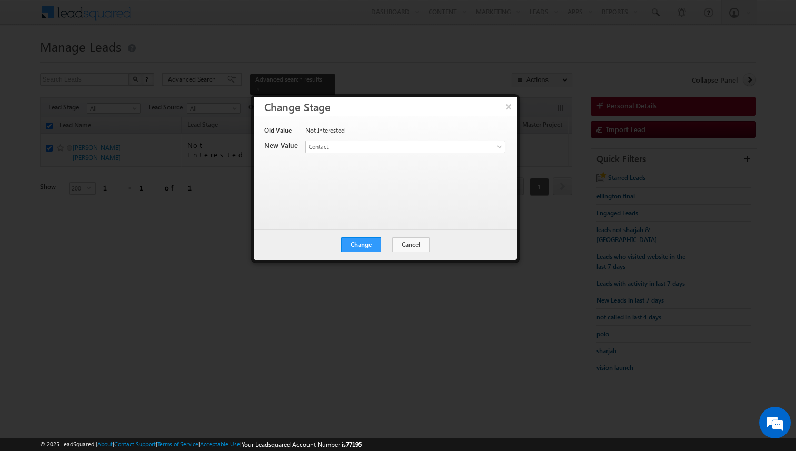
click at [406, 254] on div "Change Cancel Close" at bounding box center [385, 244] width 263 height 31
click at [406, 245] on button "Cancel" at bounding box center [410, 244] width 37 height 15
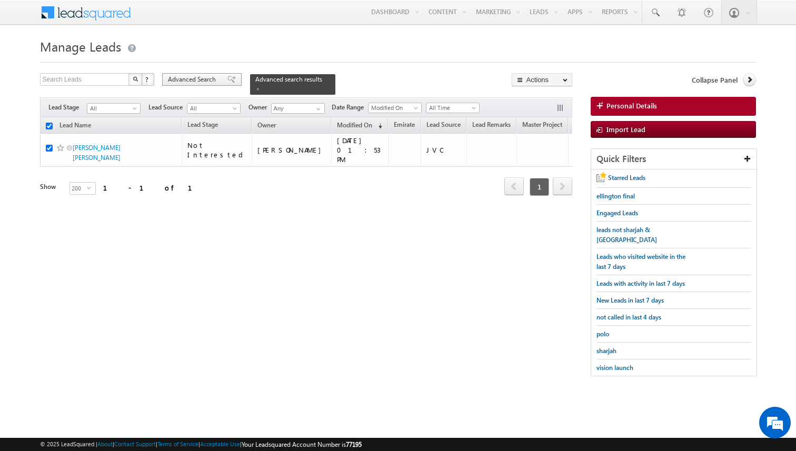
click at [207, 83] on span "Advanced Search" at bounding box center [193, 79] width 51 height 9
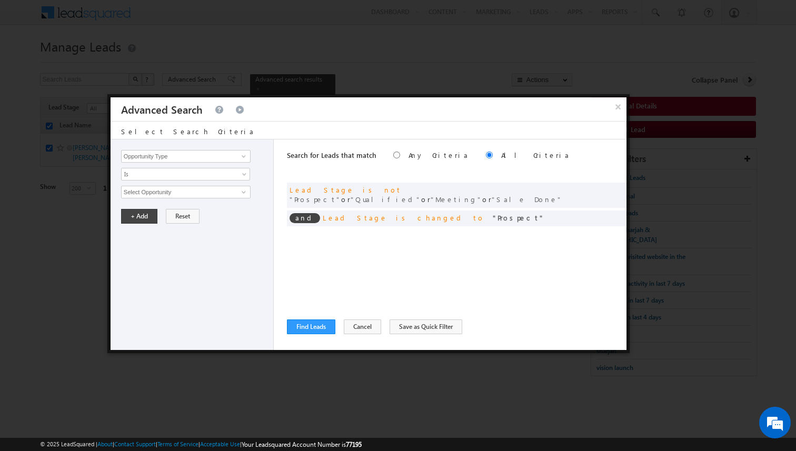
click at [428, 236] on div "Search for Leads that match Any Criteria All Criteria Note that the current tri…" at bounding box center [456, 244] width 339 height 210
click at [321, 326] on button "Find Leads" at bounding box center [311, 326] width 48 height 15
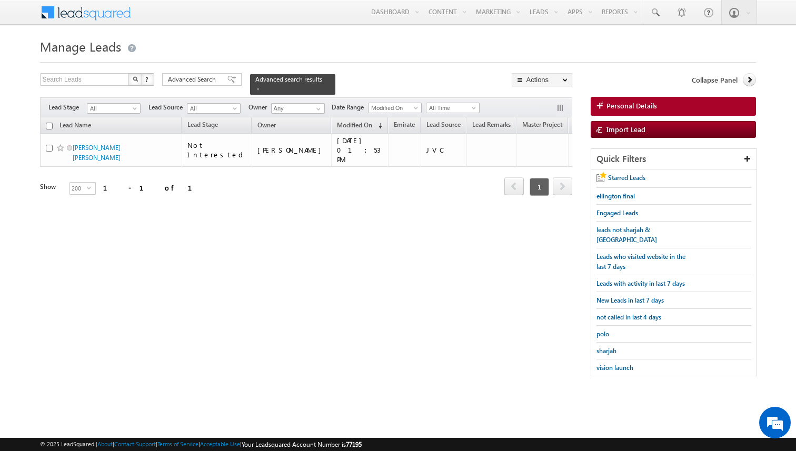
click at [50, 128] on input "checkbox" at bounding box center [49, 126] width 7 height 7
checkbox input "true"
click at [208, 78] on span "Advanced Search" at bounding box center [193, 79] width 51 height 9
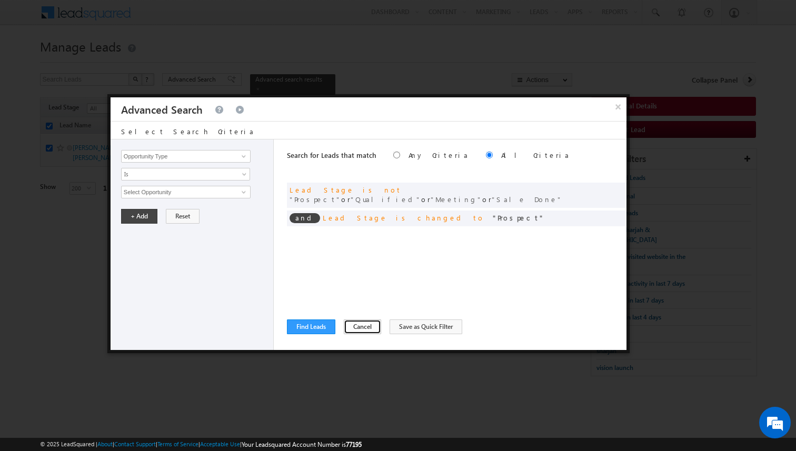
click at [349, 324] on button "Cancel" at bounding box center [362, 326] width 37 height 15
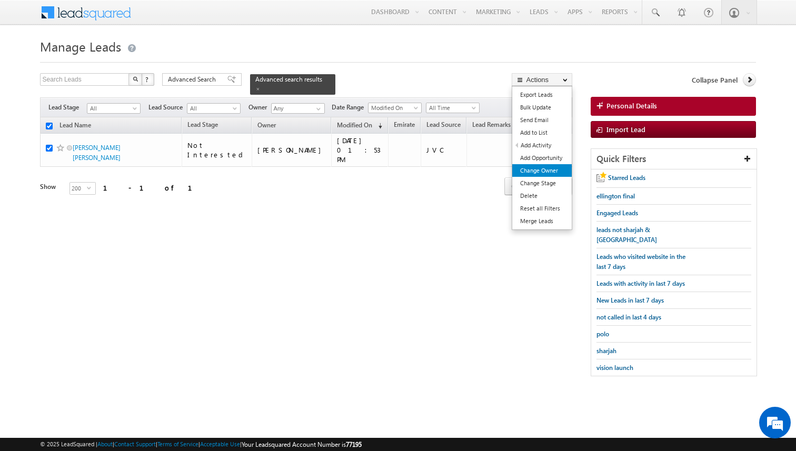
click at [547, 168] on link "Change Owner" at bounding box center [541, 170] width 59 height 13
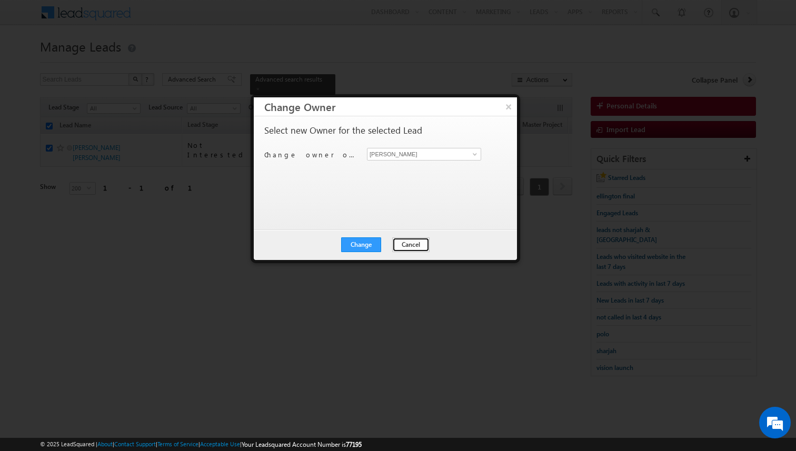
click at [411, 246] on button "Cancel" at bounding box center [410, 244] width 37 height 15
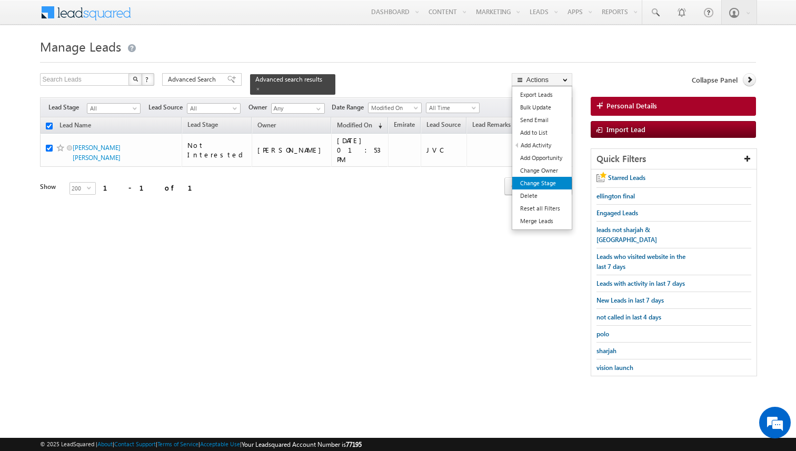
click at [544, 182] on link "Change Stage" at bounding box center [541, 183] width 59 height 13
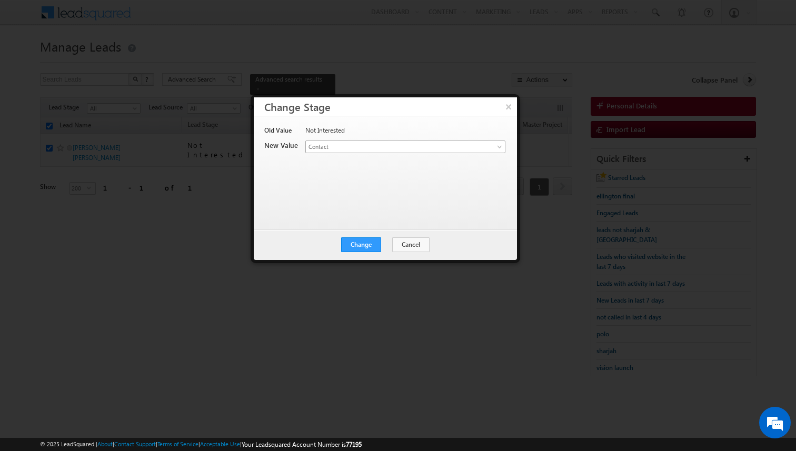
click at [383, 150] on span "Contact" at bounding box center [393, 146] width 174 height 9
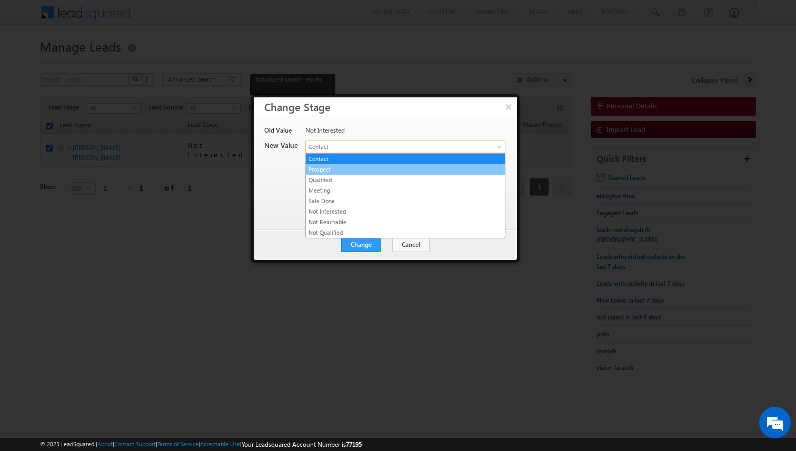
click at [366, 166] on link "Prospect" at bounding box center [405, 169] width 199 height 9
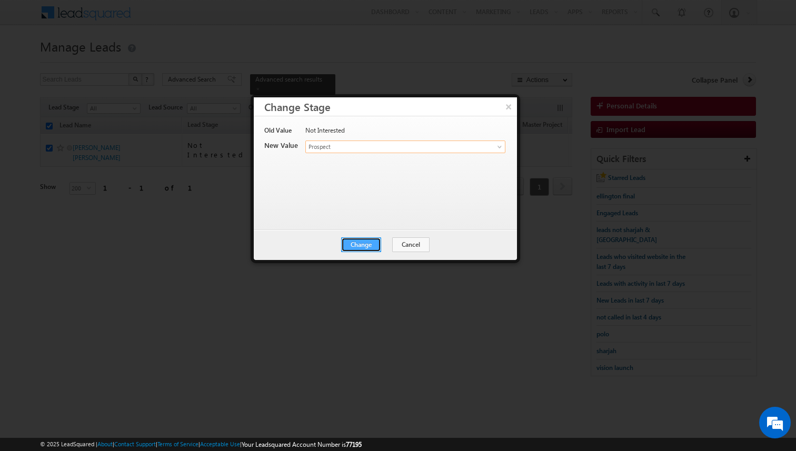
click at [365, 242] on button "Change" at bounding box center [361, 244] width 40 height 15
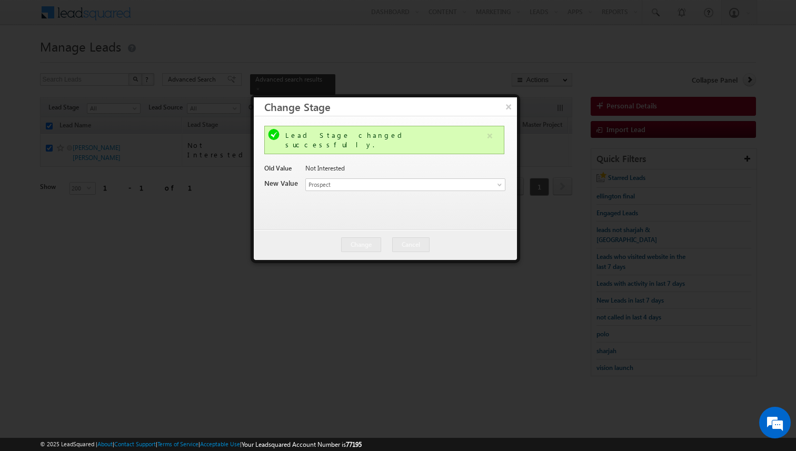
checkbox input "false"
